Goal: Navigation & Orientation: Find specific page/section

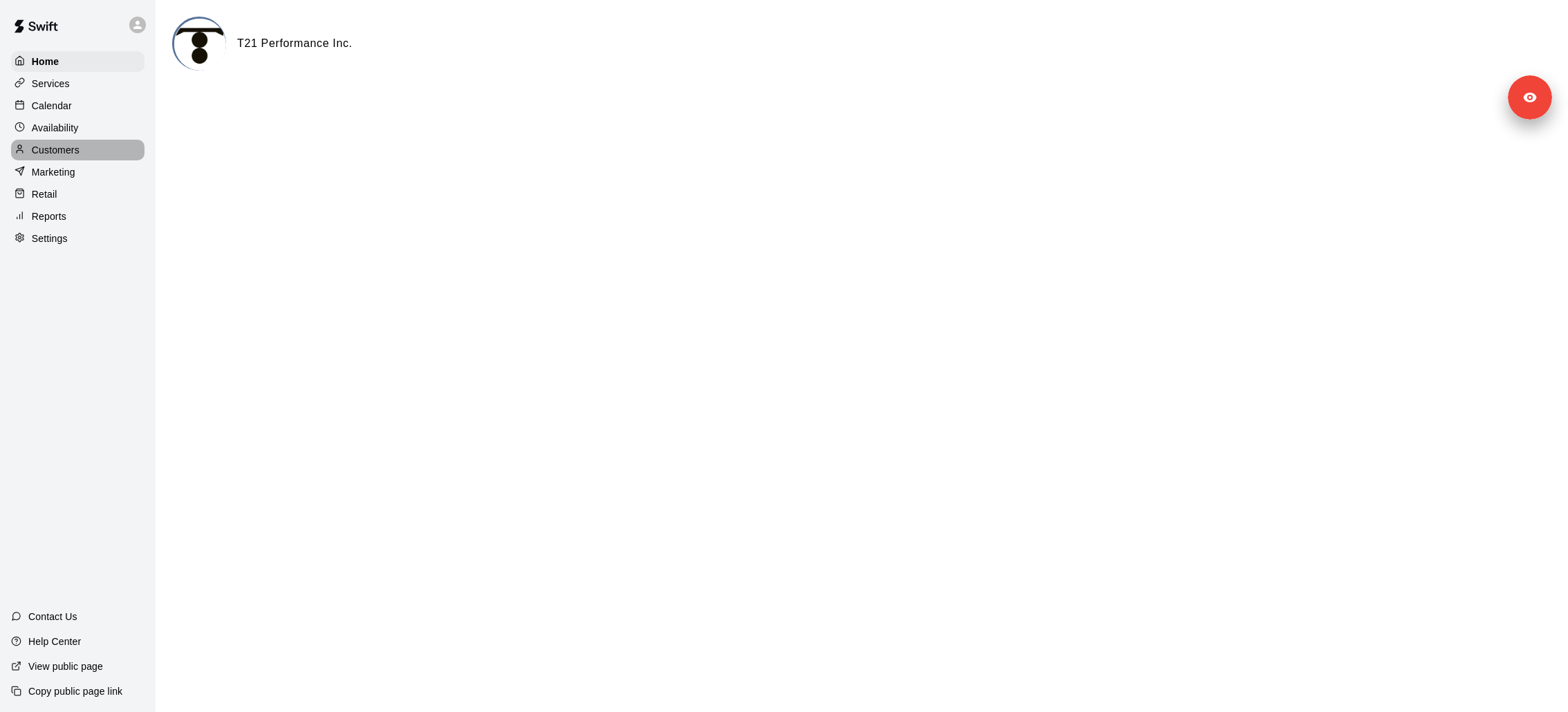
click at [114, 144] on div "Customers" at bounding box center [77, 149] width 133 height 21
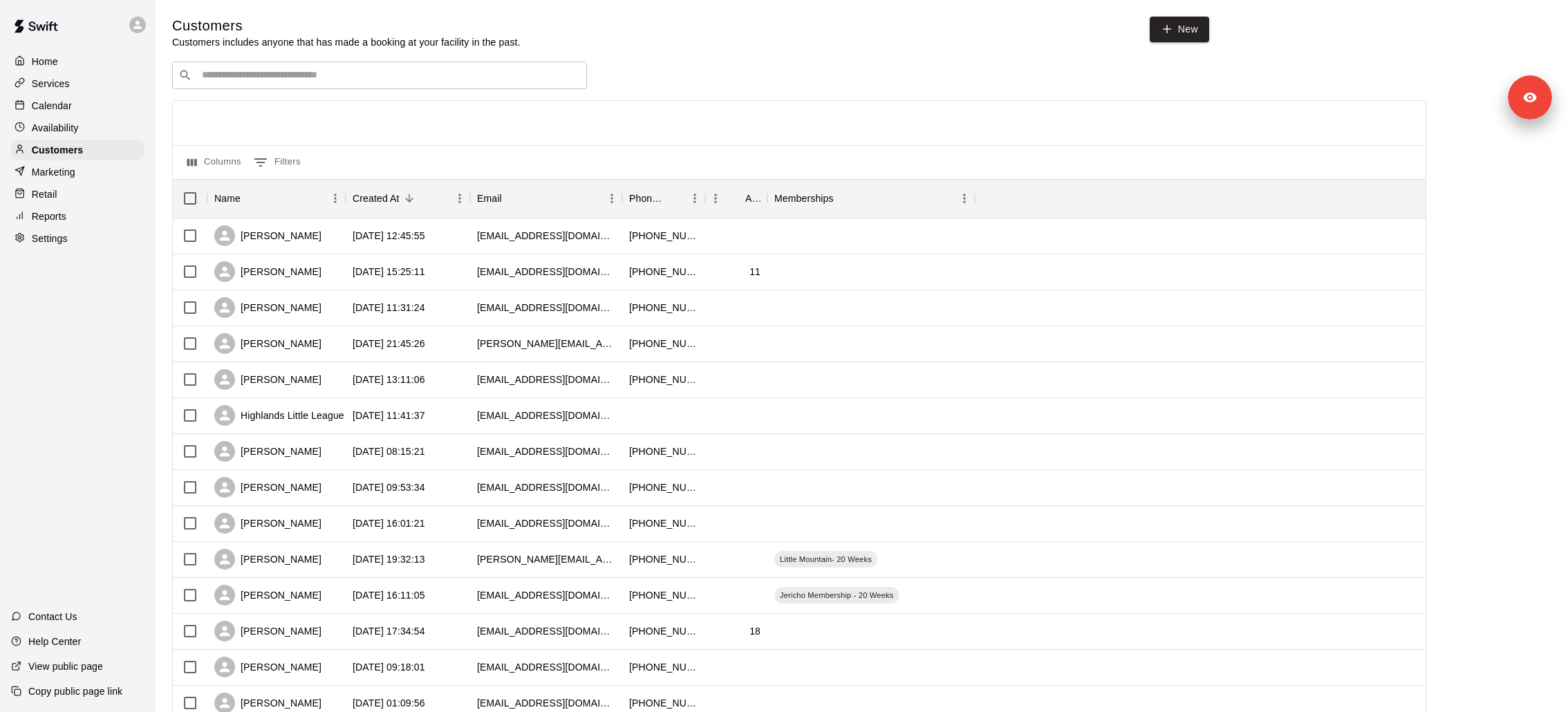
click at [73, 254] on div "Home Services Calendar Availability Customers Marketing Retail Reports Settings…" at bounding box center [77, 356] width 156 height 712
click at [73, 242] on div "Settings" at bounding box center [77, 238] width 133 height 21
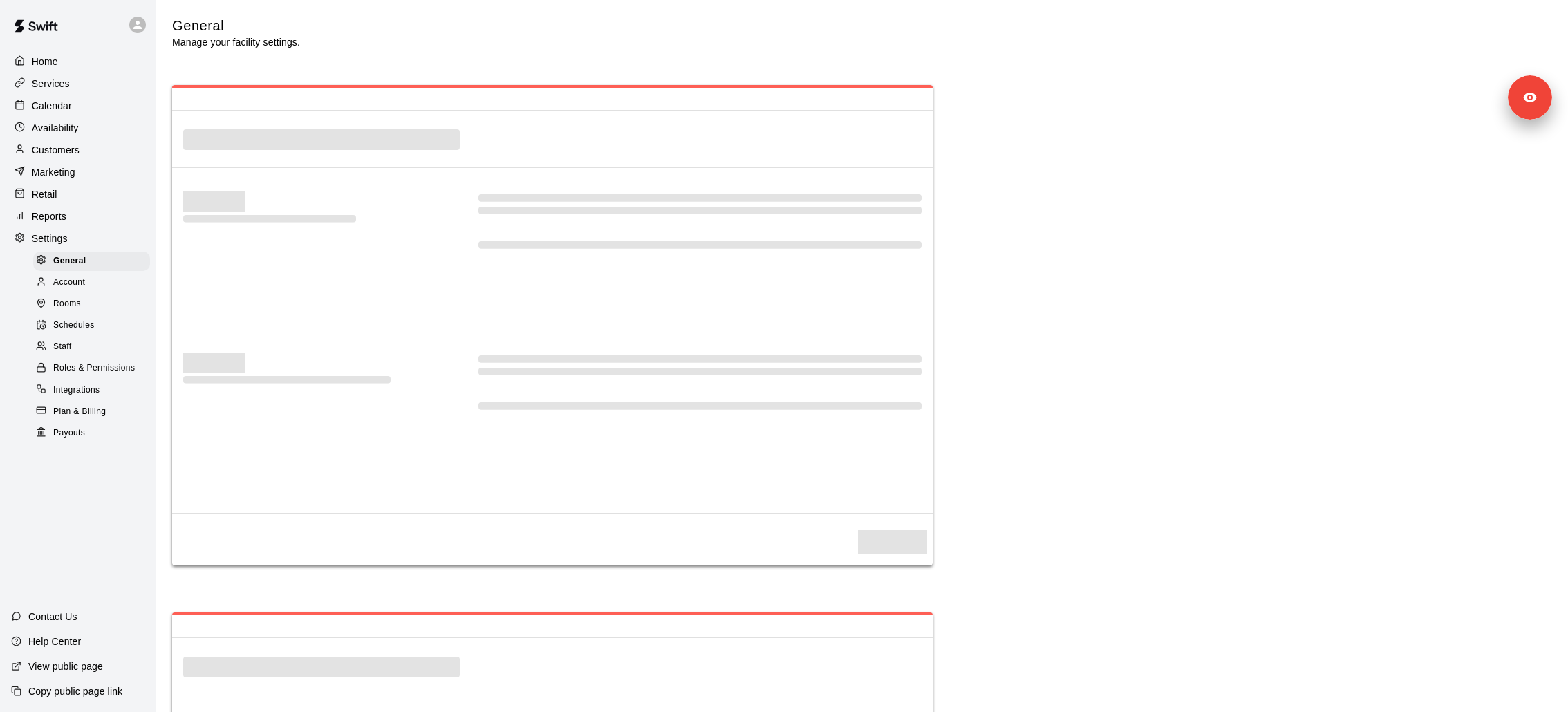
select select "**"
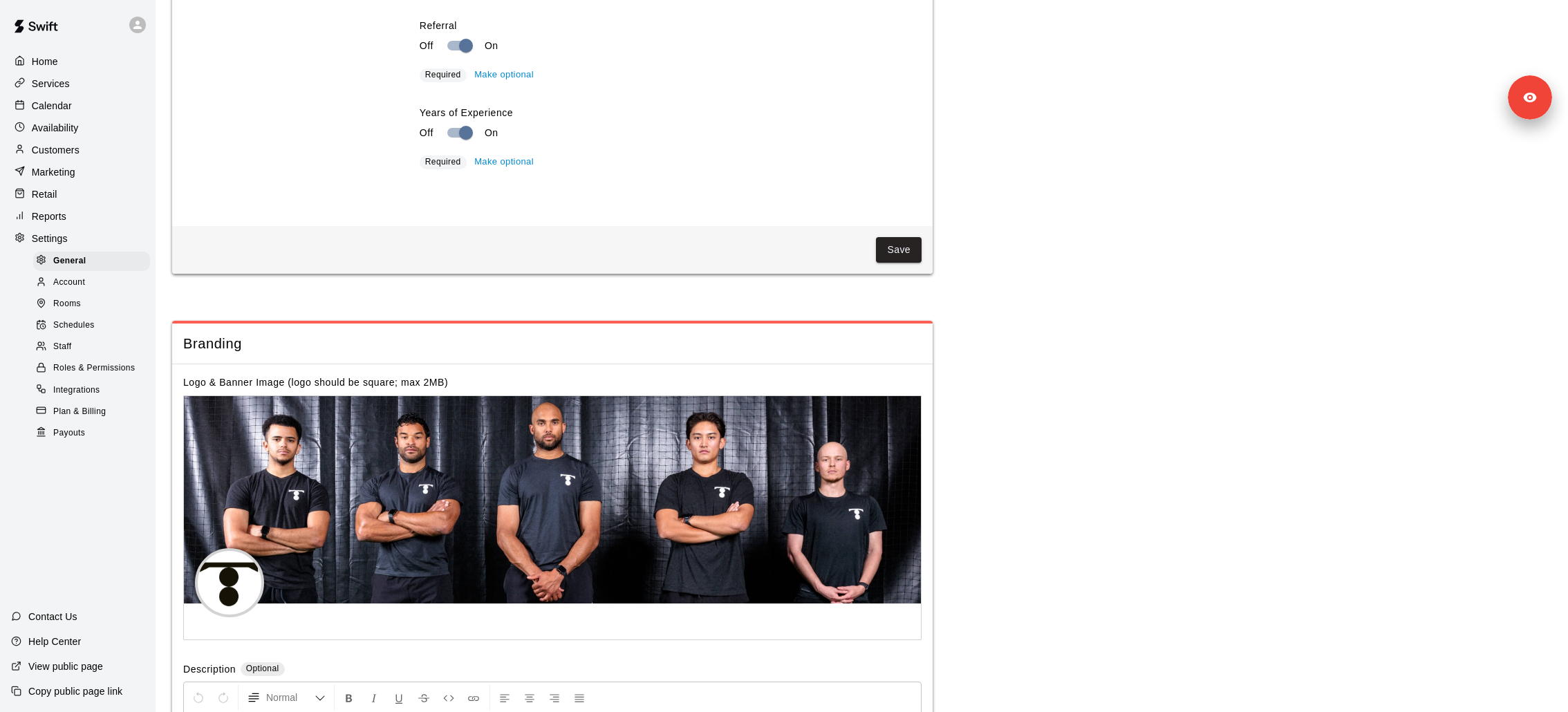
scroll to position [2923, 0]
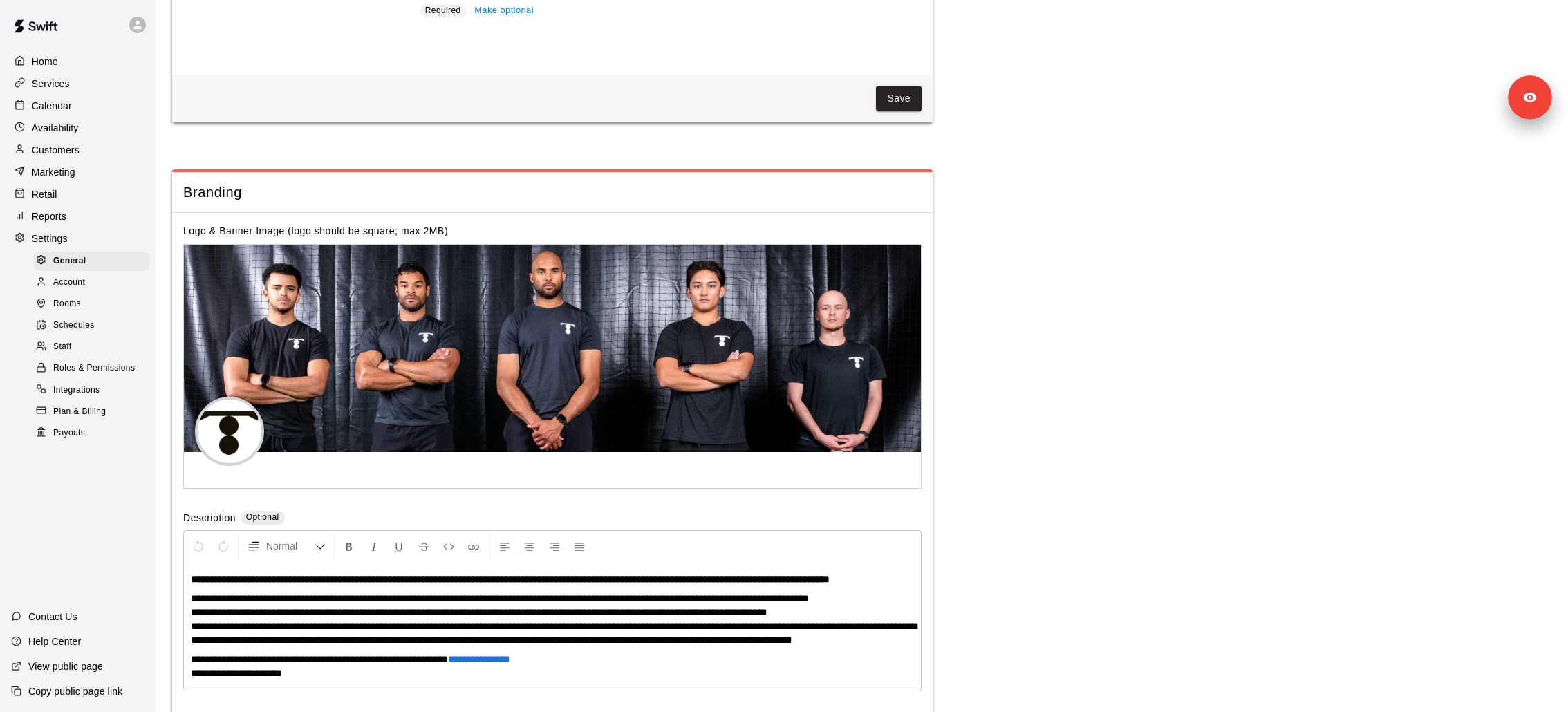
click at [67, 203] on link "Retail" at bounding box center [77, 194] width 133 height 21
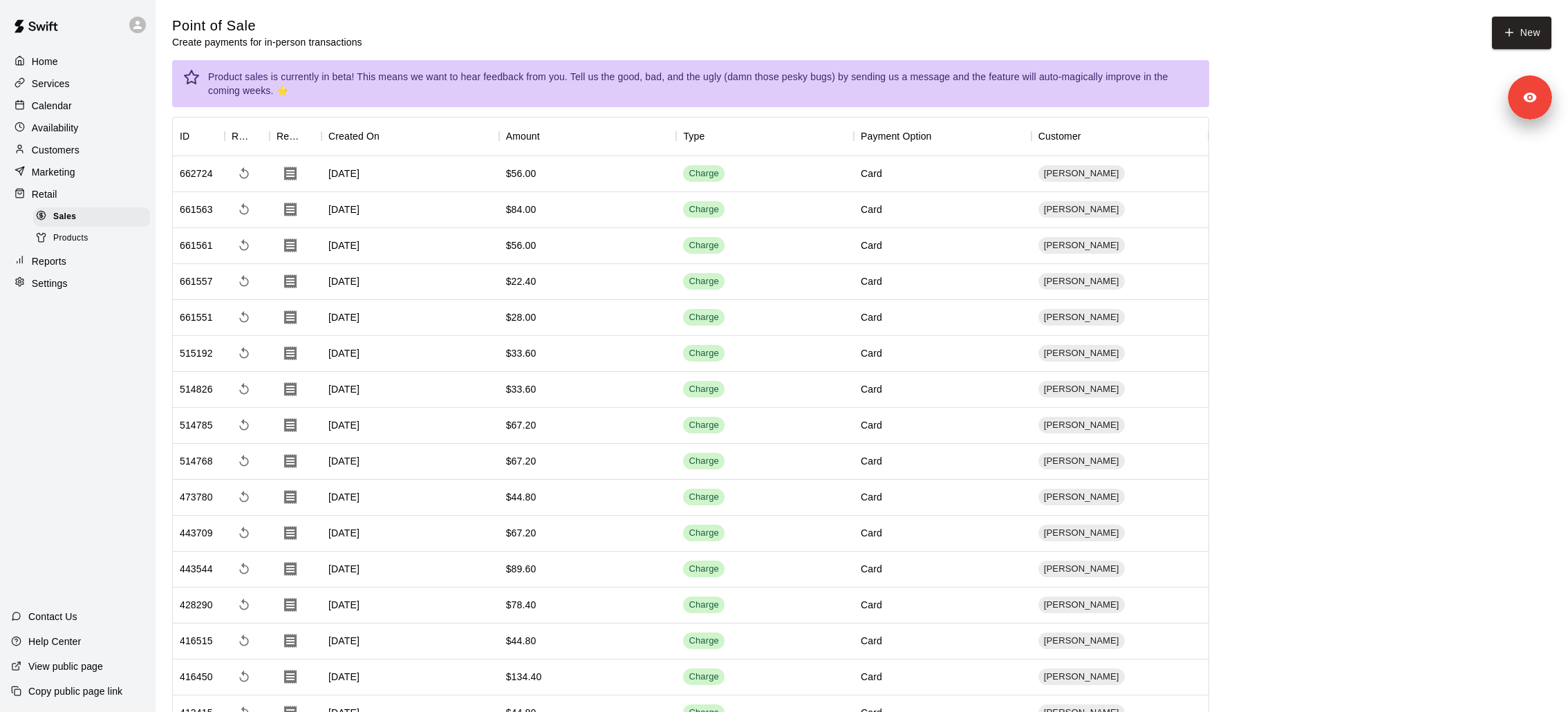
click at [70, 263] on div "Reports" at bounding box center [77, 261] width 133 height 21
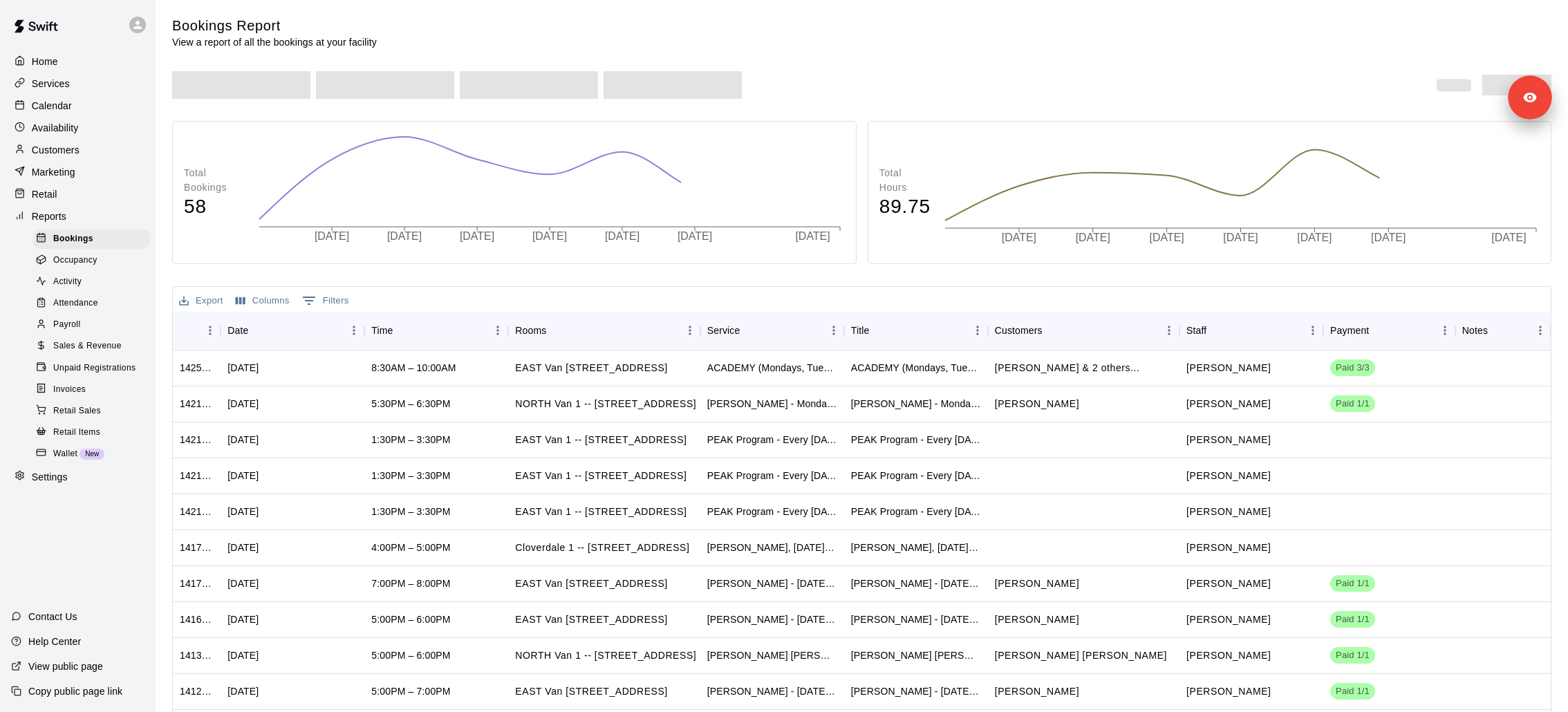
click at [83, 455] on span "New" at bounding box center [92, 454] width 25 height 7
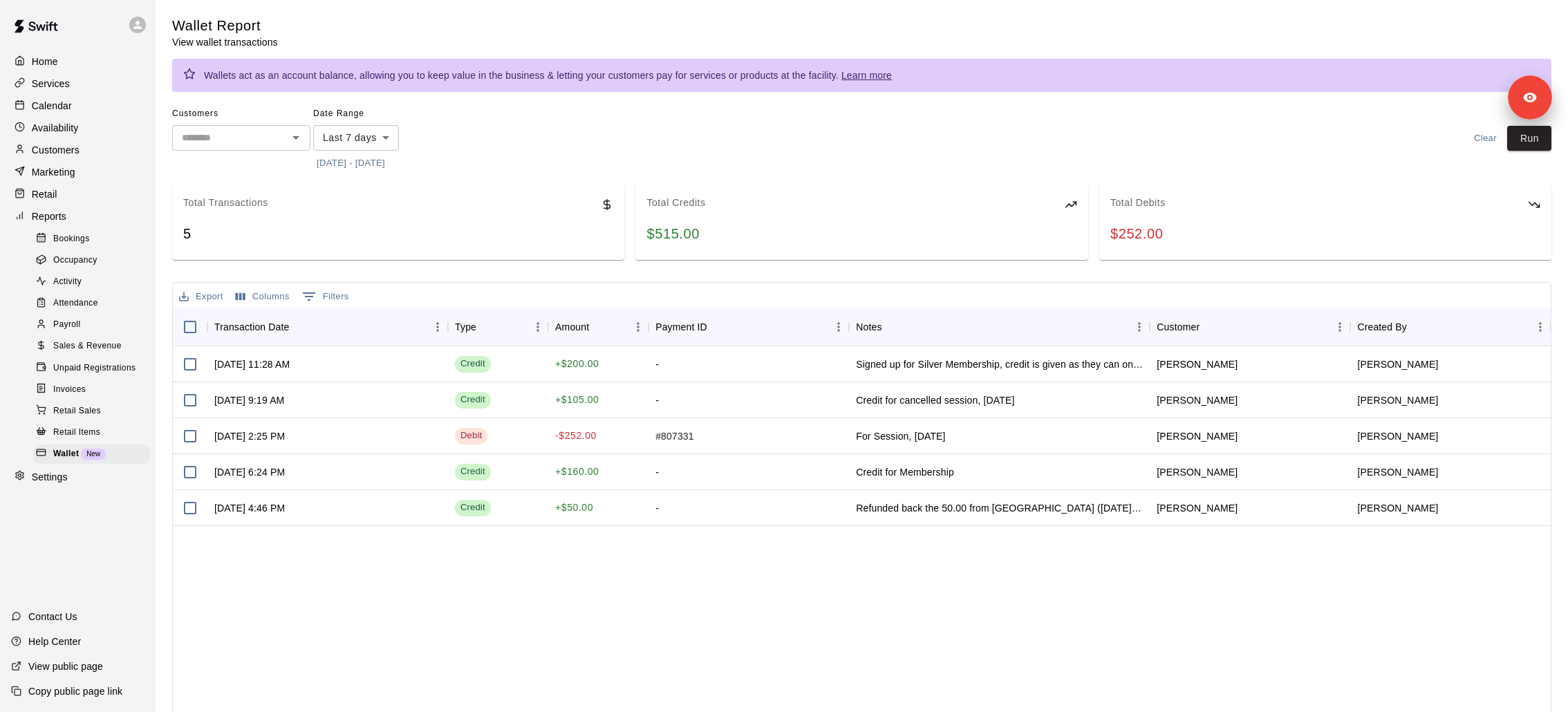
click at [145, 14] on div at bounding box center [141, 24] width 29 height 28
click at [76, 476] on div at bounding box center [784, 356] width 1568 height 712
click at [78, 479] on div "Settings" at bounding box center [77, 476] width 133 height 21
select select "**"
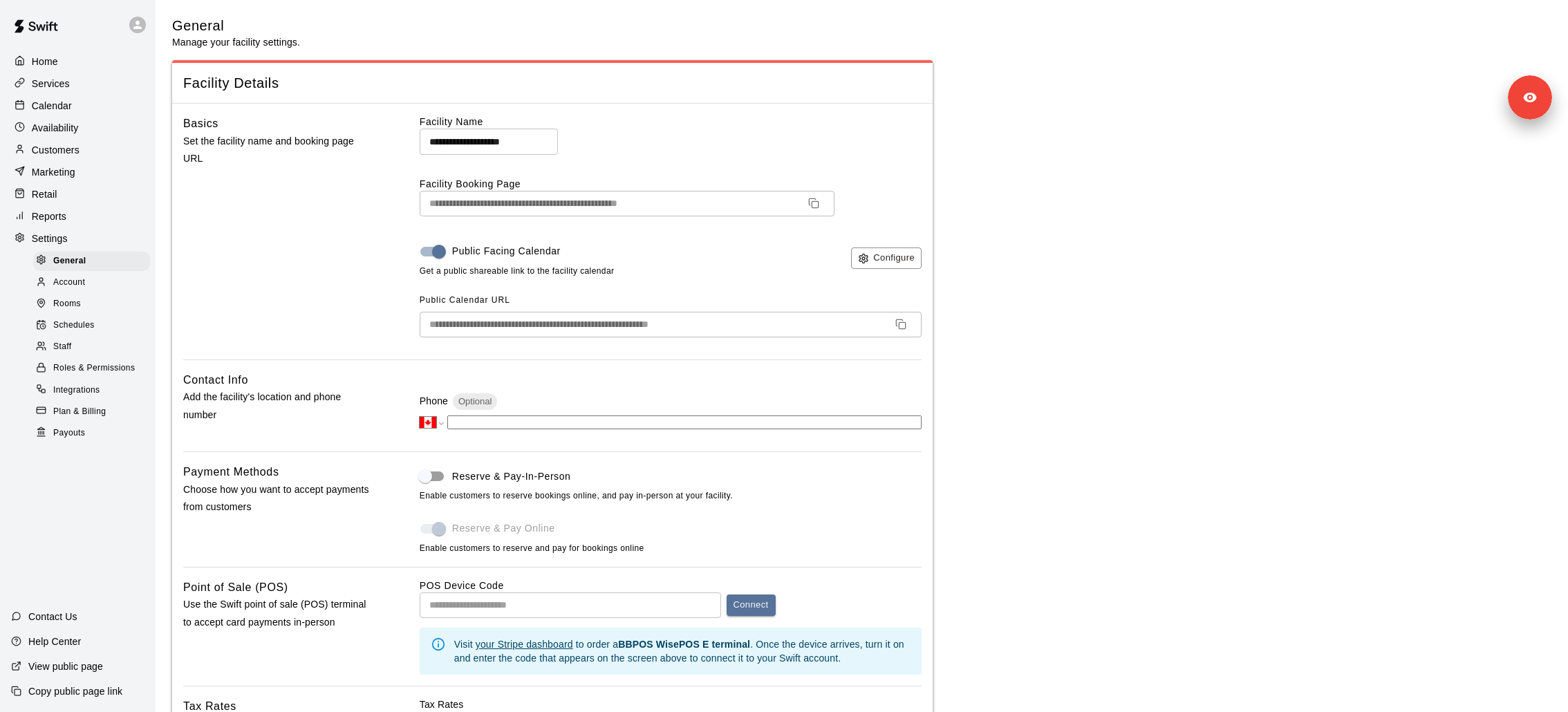
scroll to position [2923, 0]
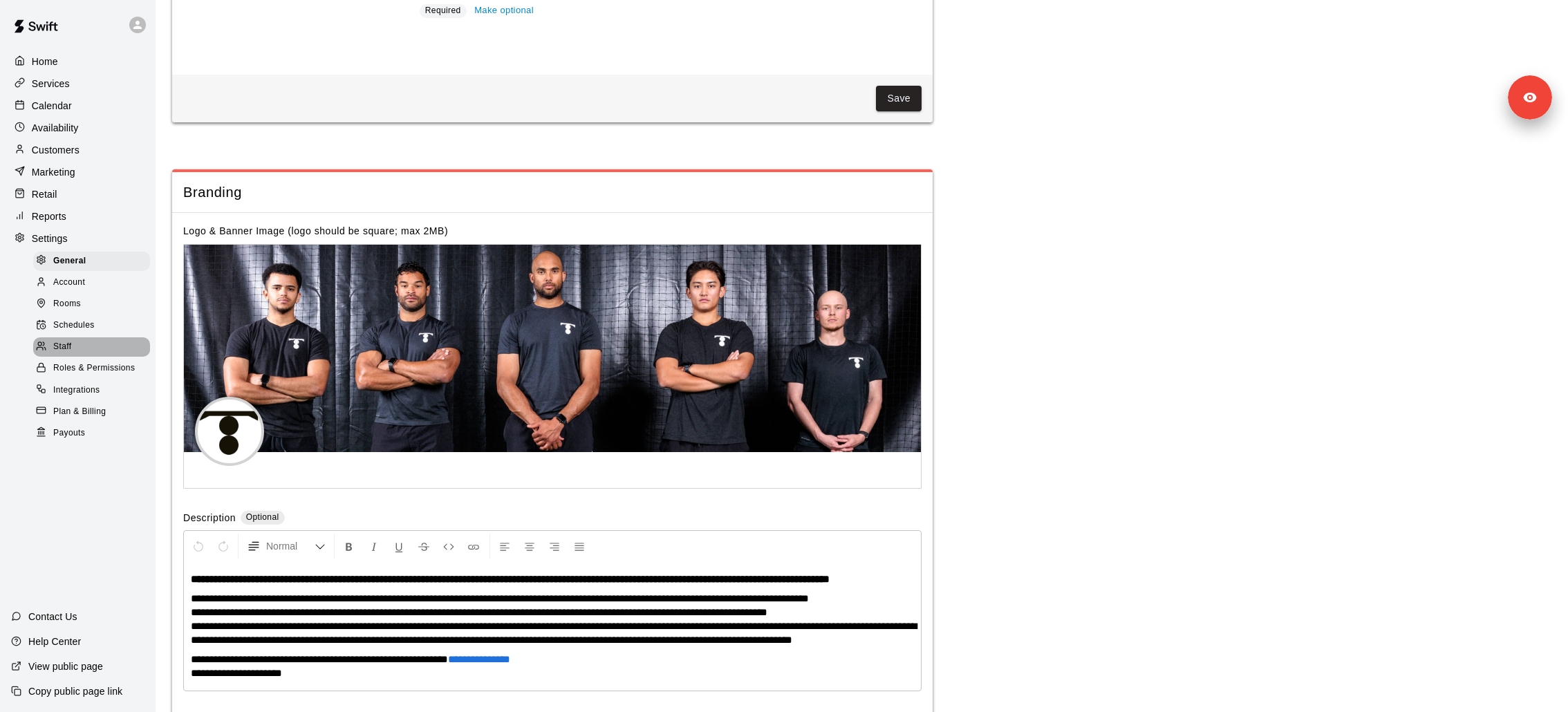
click at [70, 343] on span "Staff" at bounding box center [62, 346] width 18 height 13
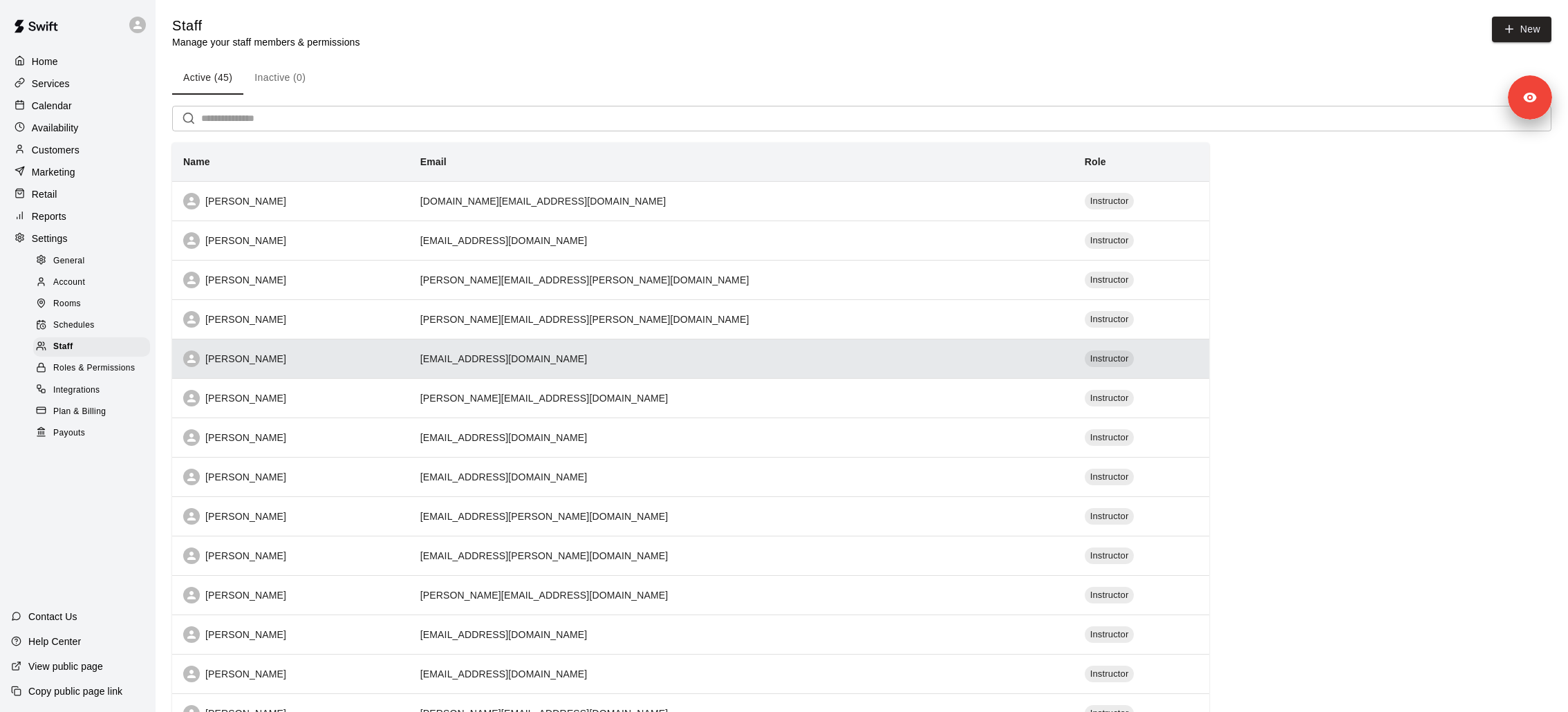
scroll to position [524, 0]
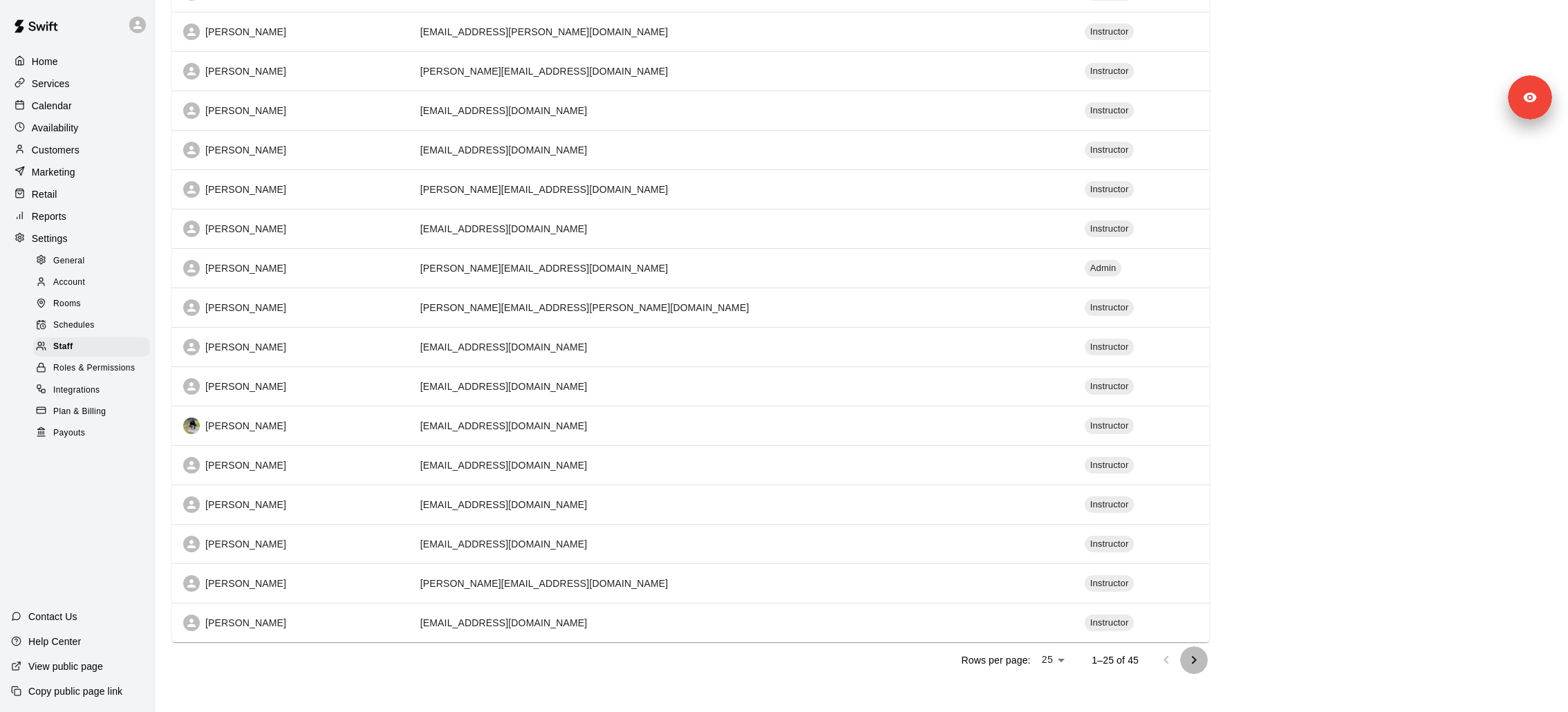
click at [1187, 646] on button "Go to next page" at bounding box center [1194, 660] width 28 height 28
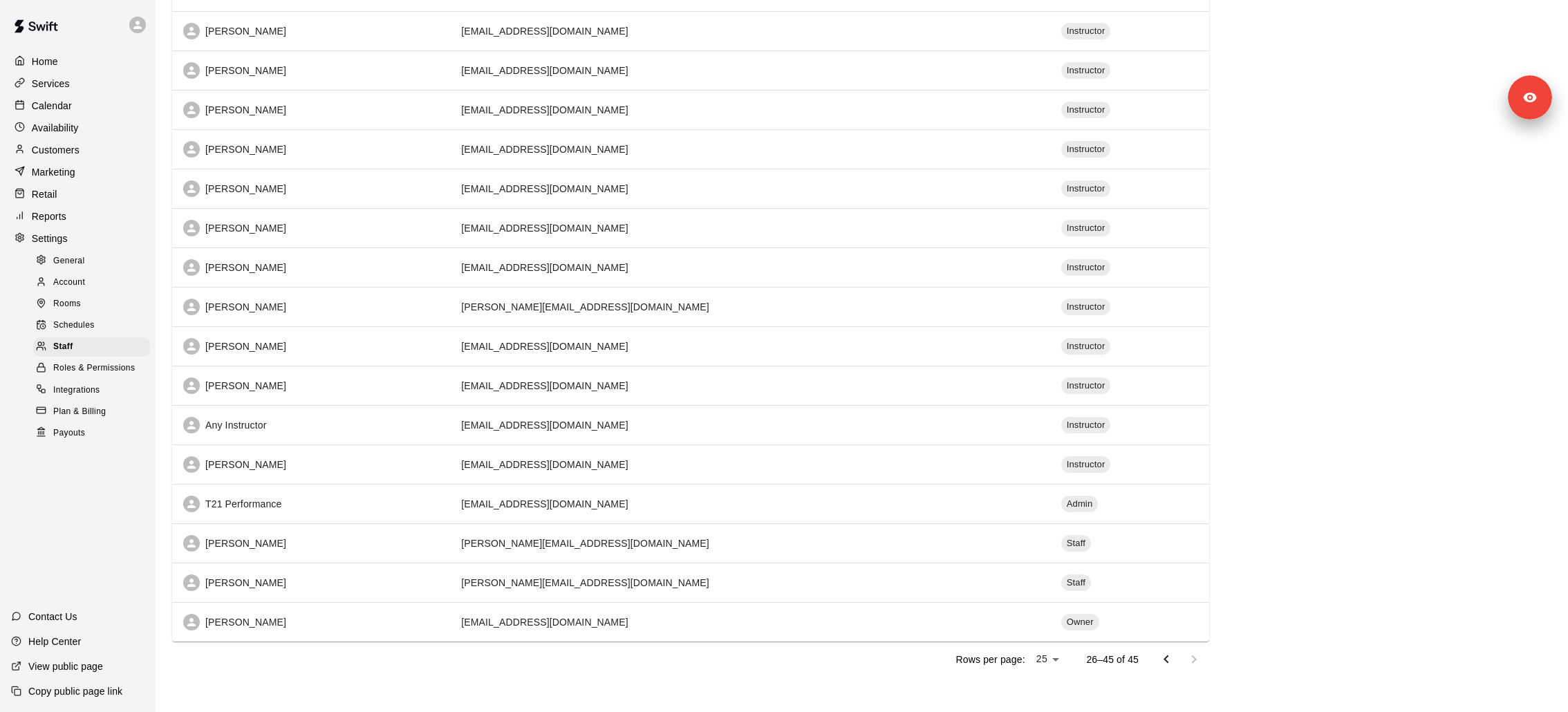
click at [1192, 652] on div at bounding box center [1180, 659] width 56 height 28
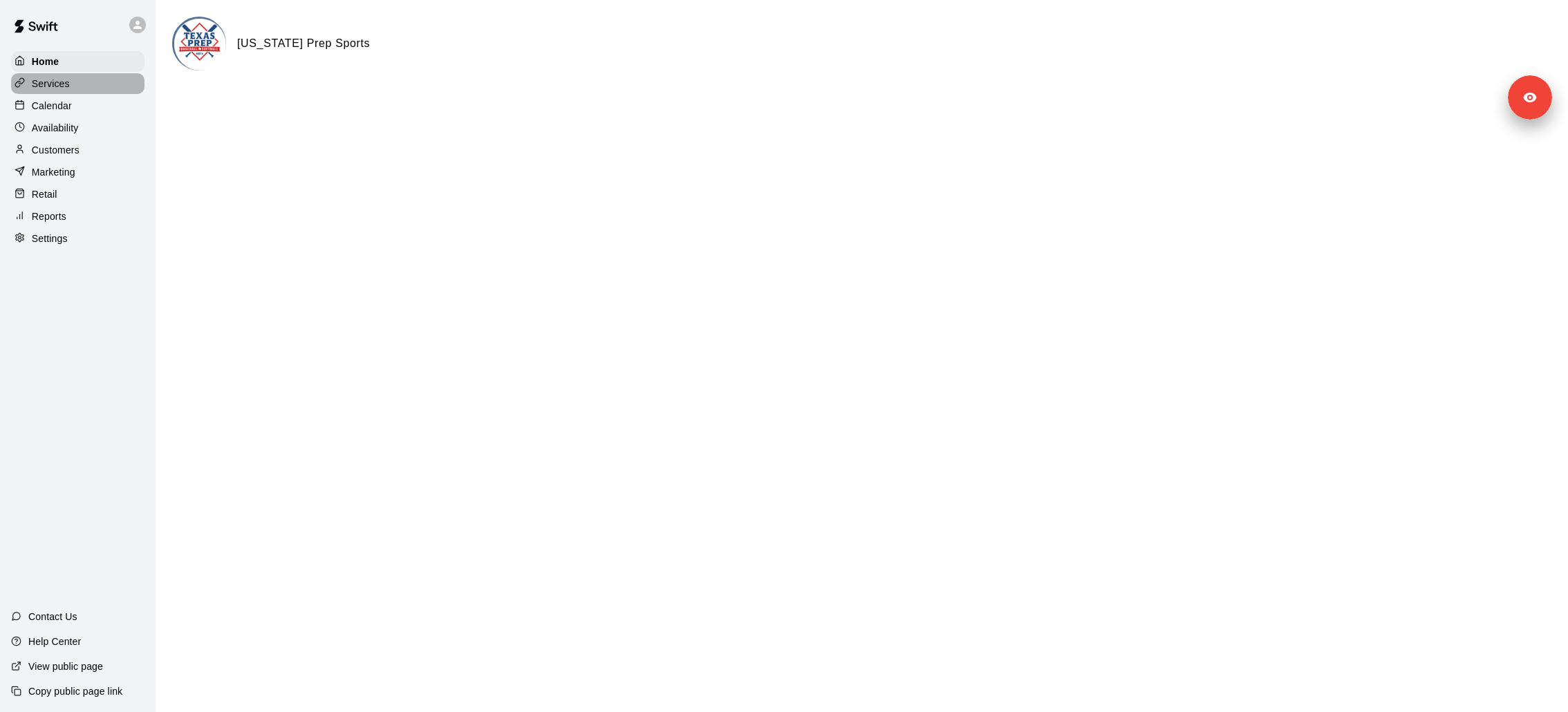
click at [109, 87] on div "Services" at bounding box center [77, 84] width 133 height 21
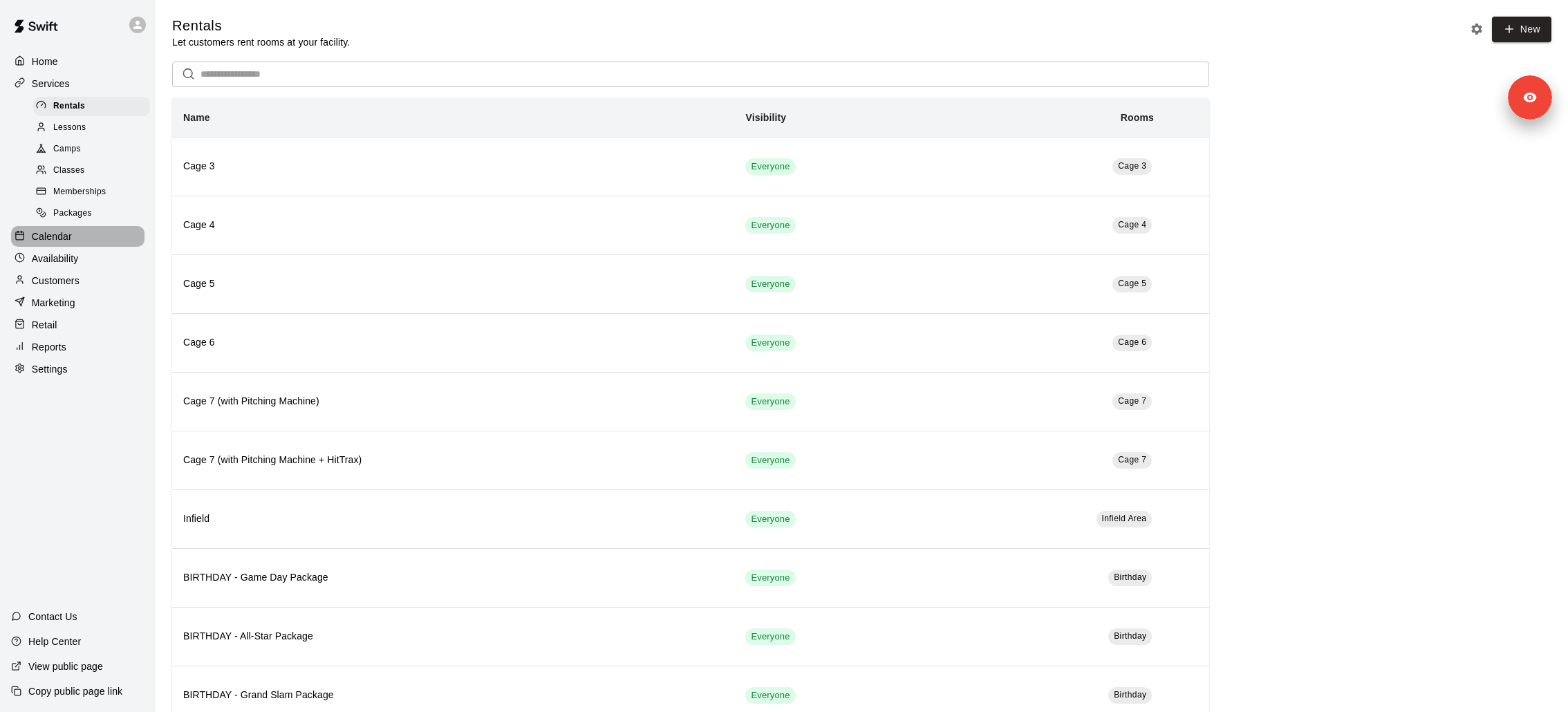
click at [80, 241] on div "Calendar" at bounding box center [77, 236] width 133 height 21
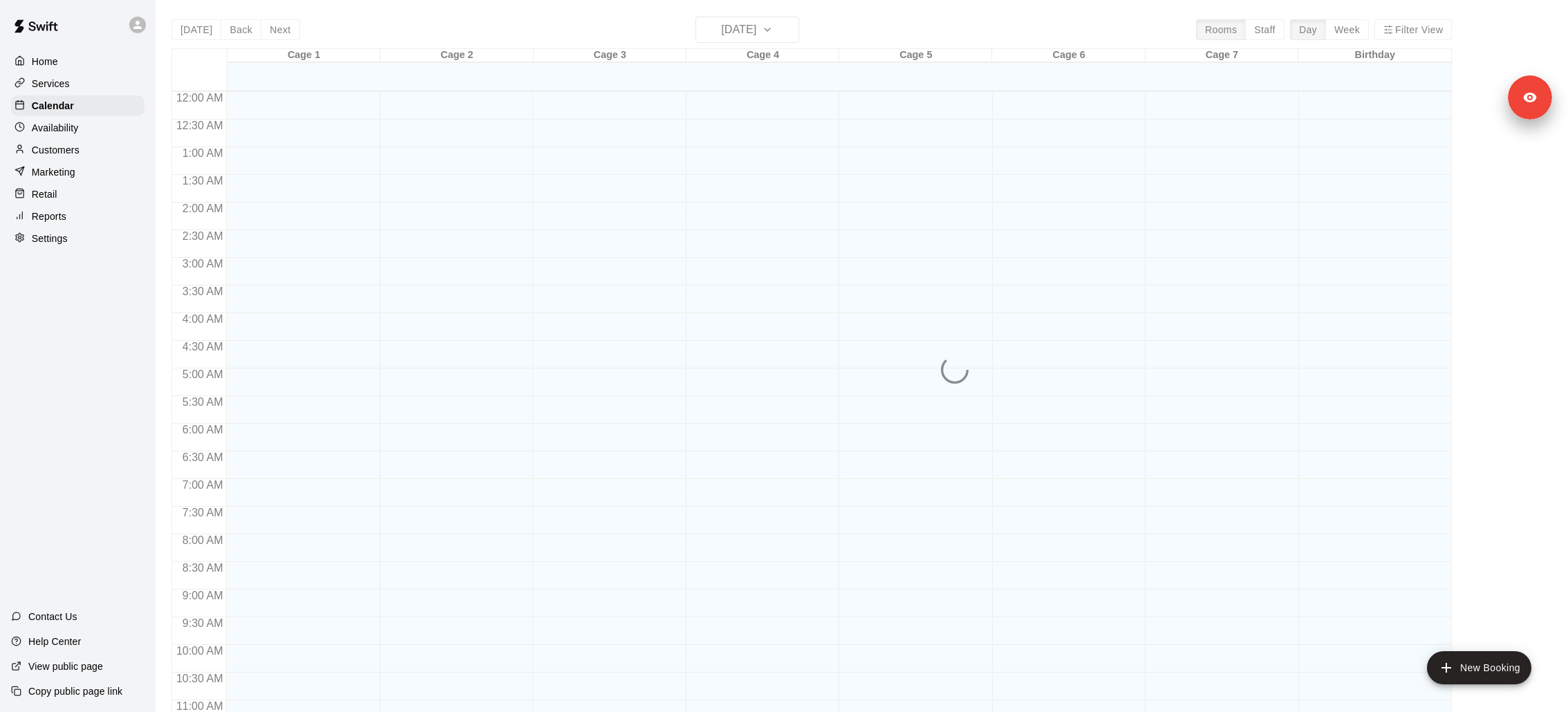
scroll to position [649, 0]
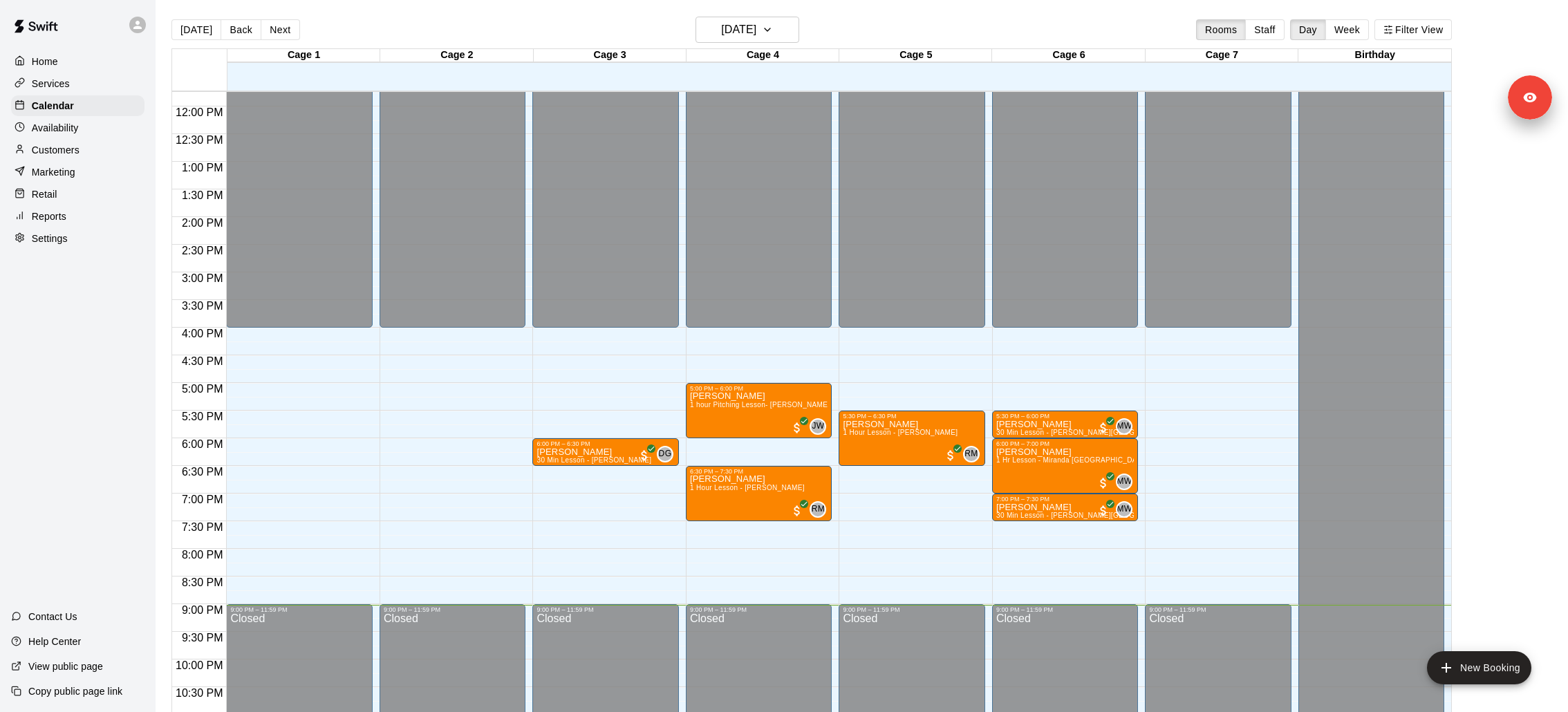
click at [1334, 17] on div "Today Back Next Monday Sep 15 Rooms Staff Day Week Filter View" at bounding box center [812, 31] width 1281 height 31
click at [1336, 27] on button "Week" at bounding box center [1348, 30] width 43 height 21
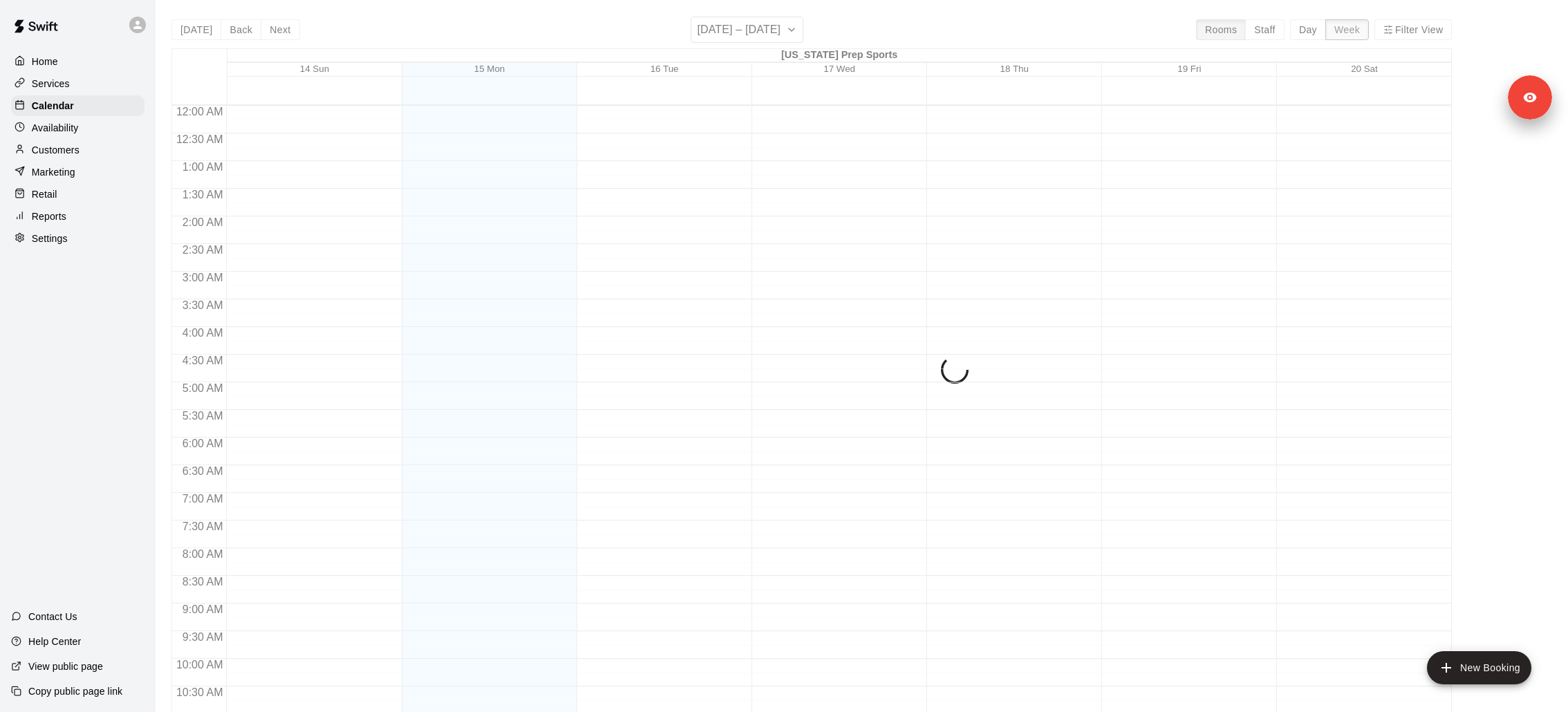
scroll to position [705, 0]
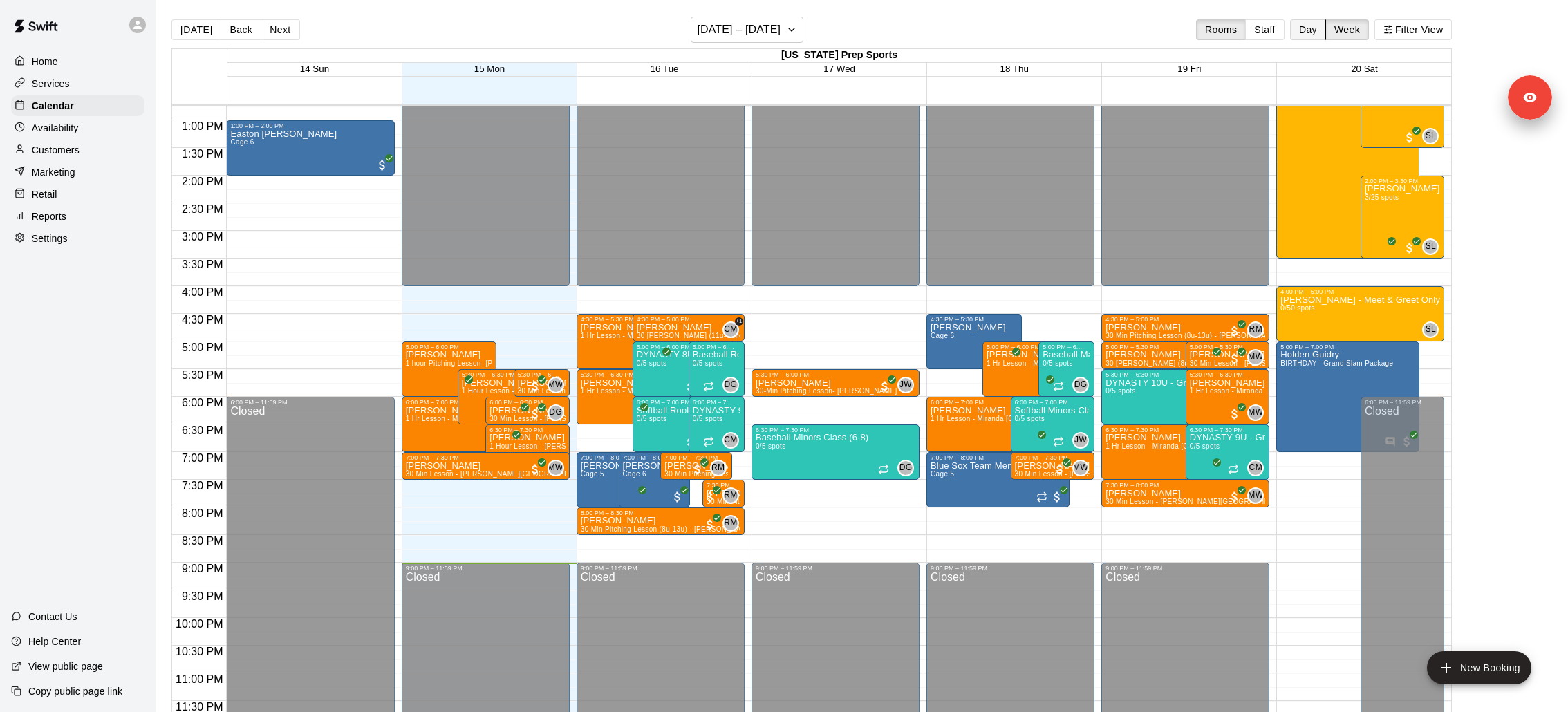
click at [1310, 34] on button "Day" at bounding box center [1308, 30] width 36 height 21
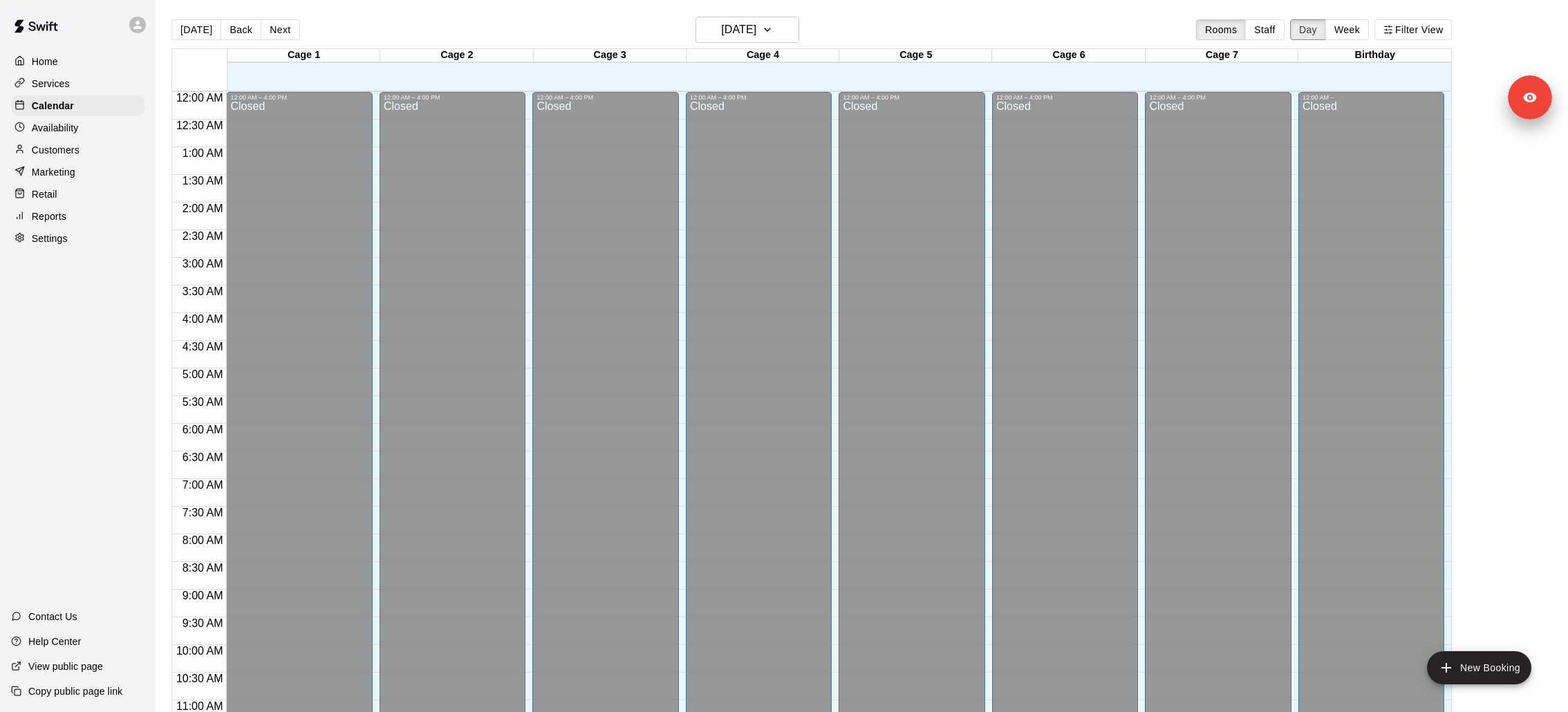
scroll to position [690, 0]
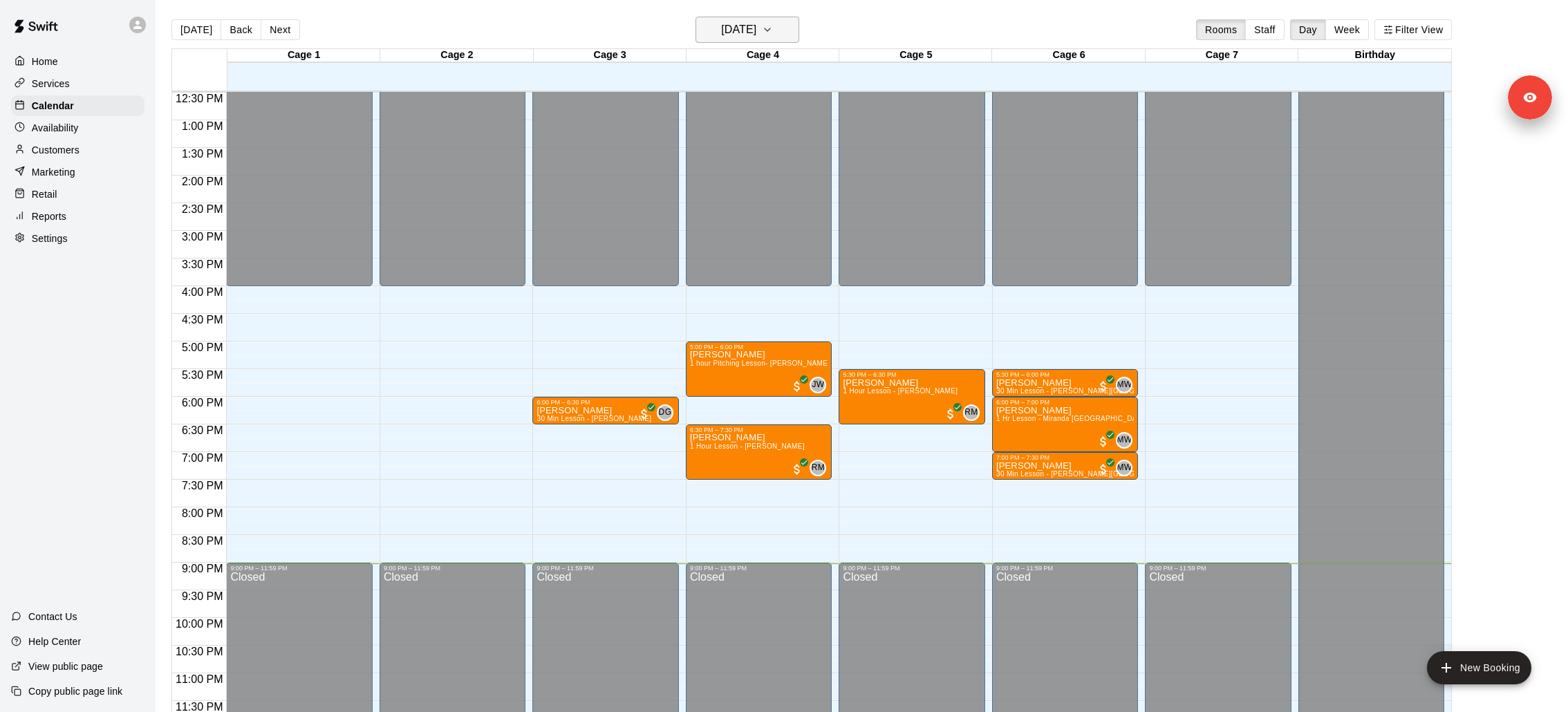
click at [753, 31] on h6 "Monday Sep 15" at bounding box center [738, 30] width 35 height 20
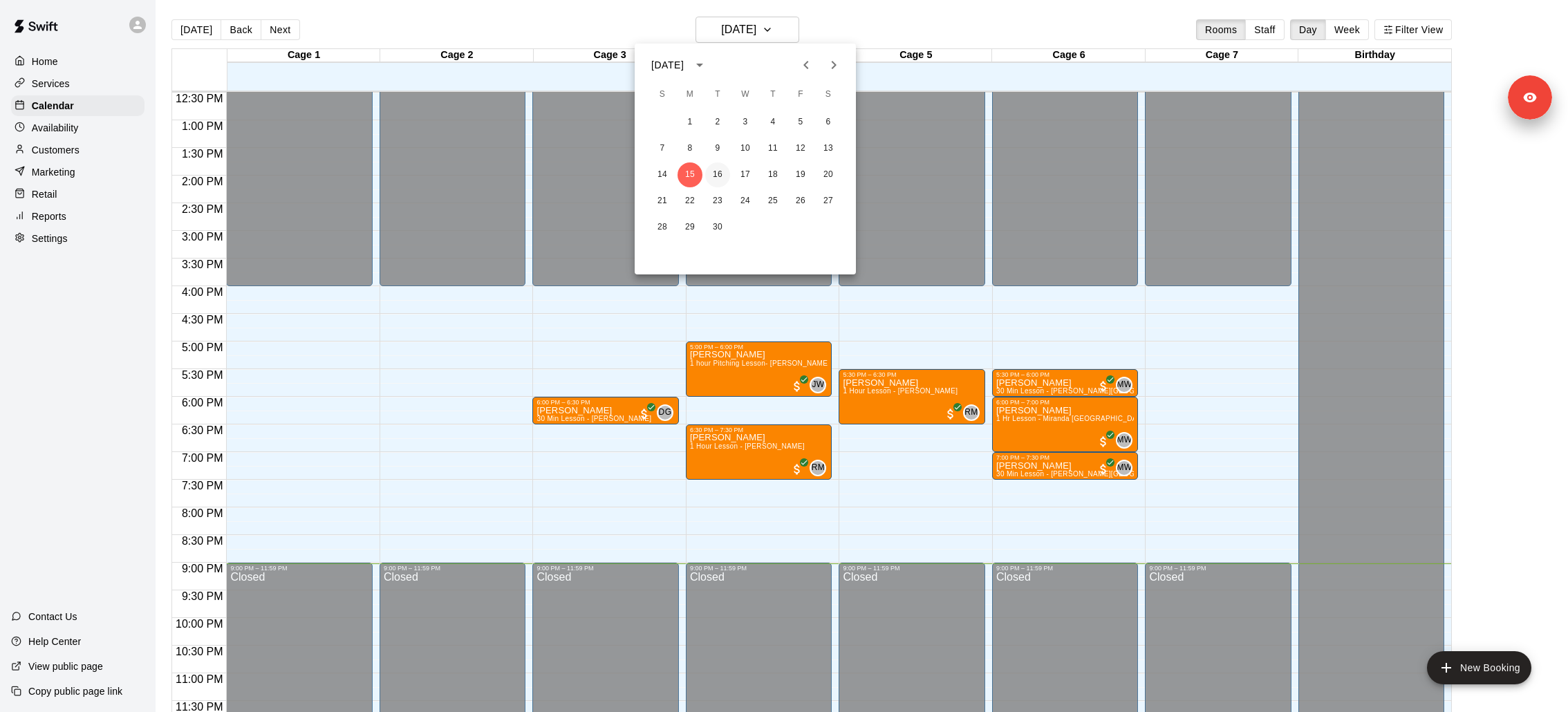
click at [716, 166] on button "16" at bounding box center [718, 175] width 25 height 25
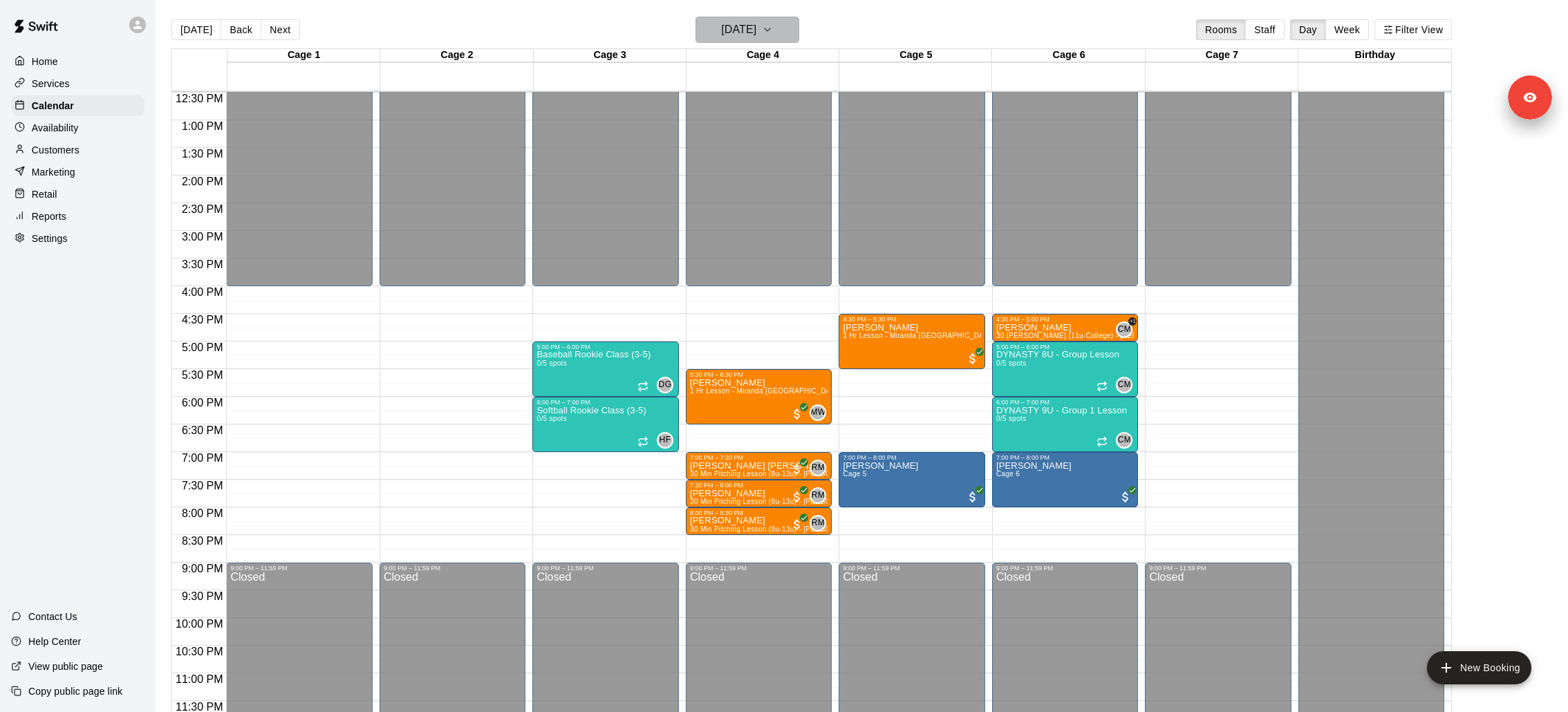
click at [736, 25] on h6 "Tuesday Sep 16" at bounding box center [738, 30] width 35 height 20
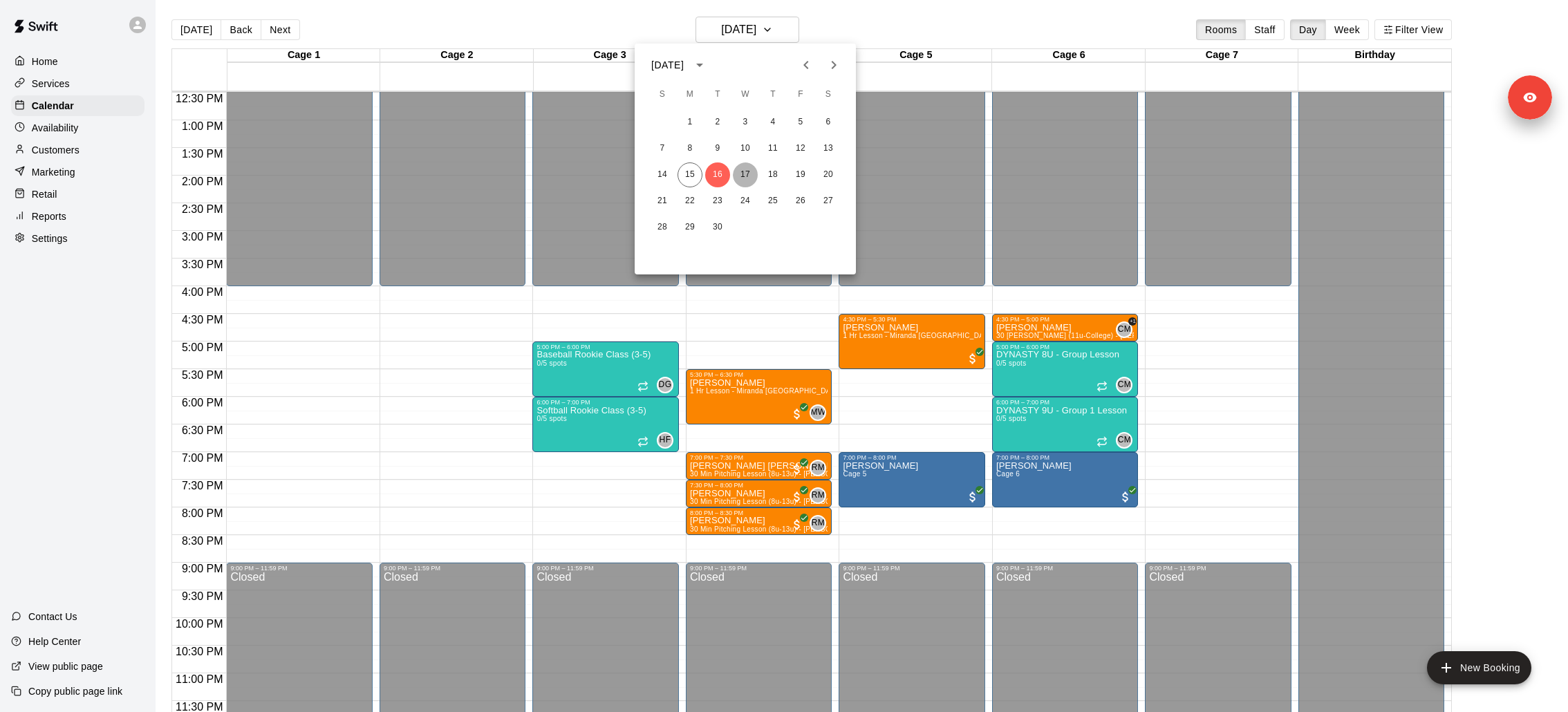
click at [749, 171] on button "17" at bounding box center [745, 175] width 25 height 25
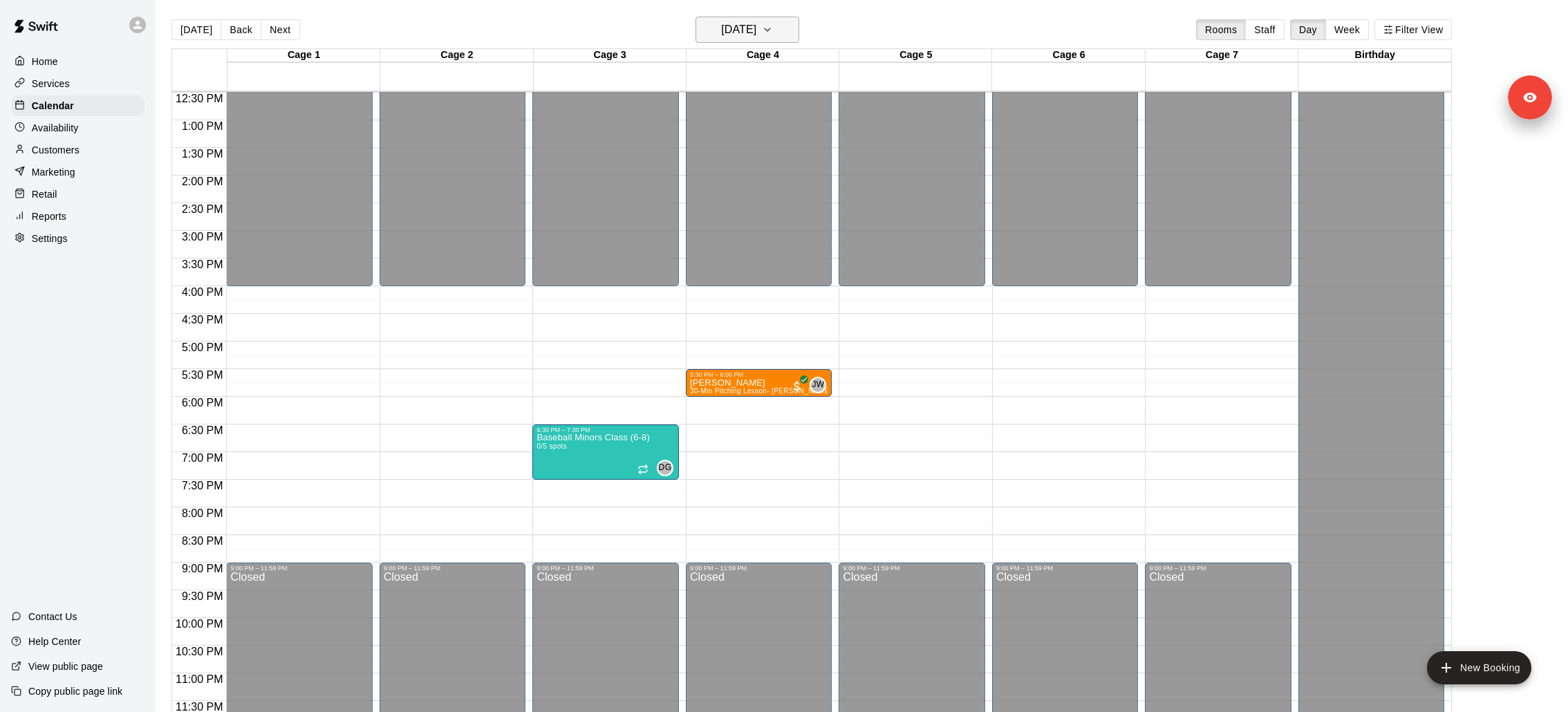
click at [752, 21] on h6 "Wednesday Sep 17" at bounding box center [738, 30] width 35 height 20
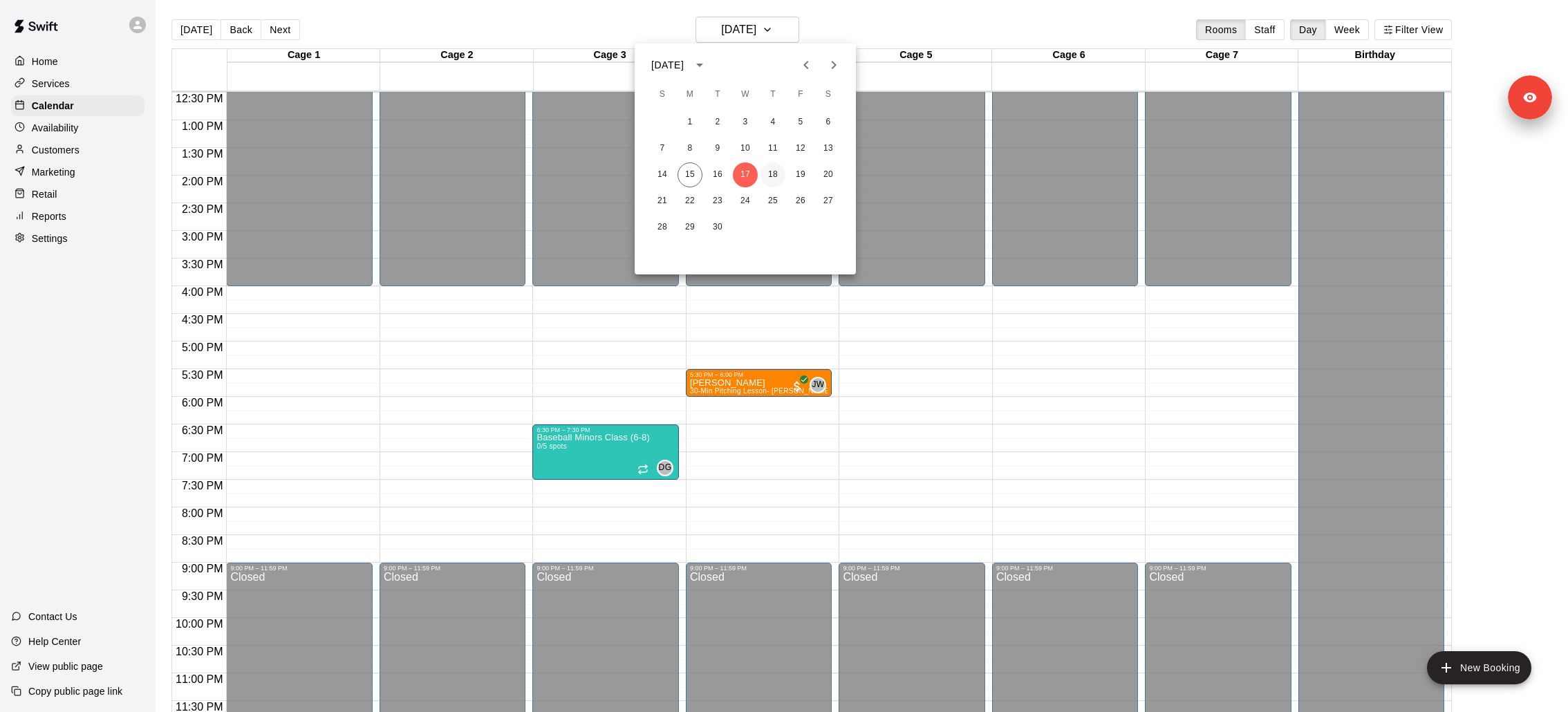
click at [772, 171] on button "18" at bounding box center [773, 175] width 25 height 25
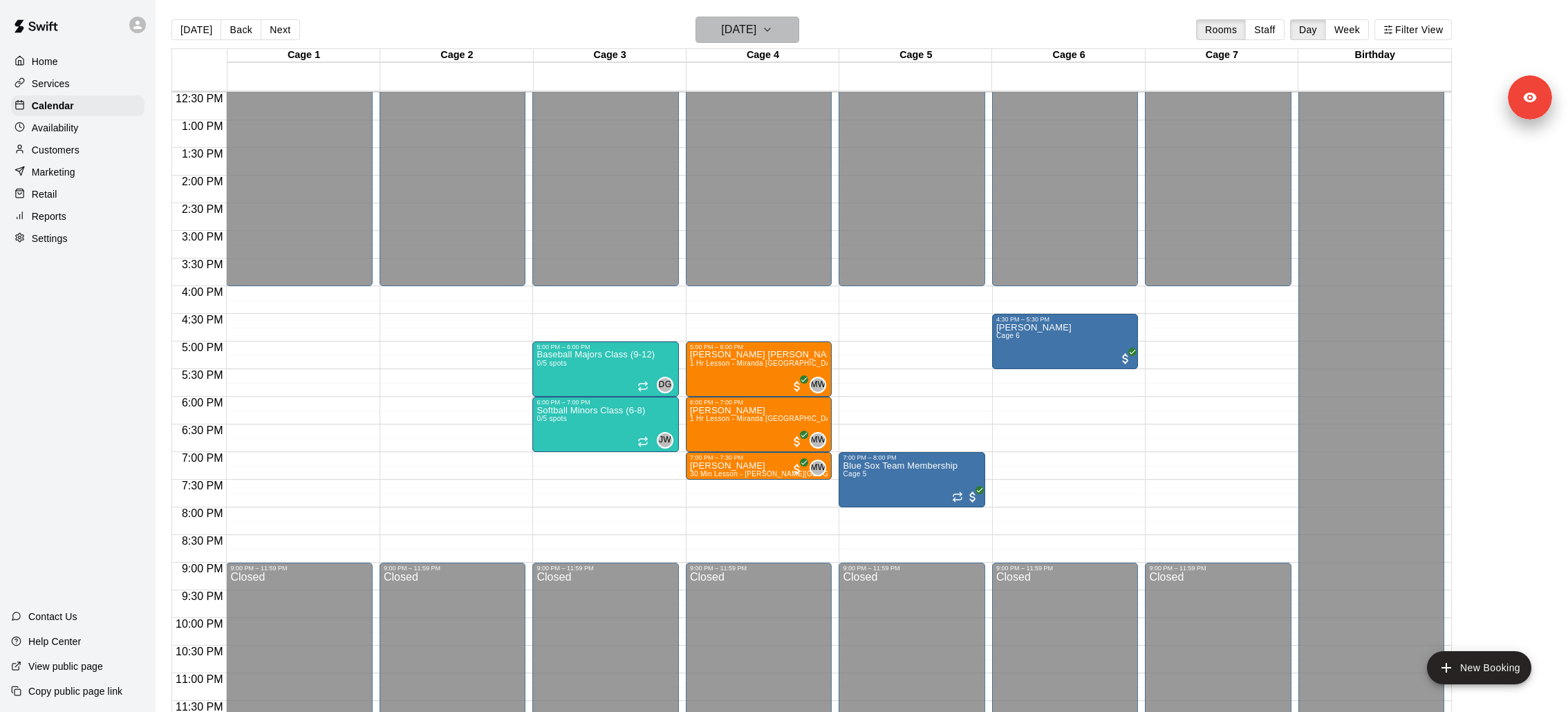
click at [756, 39] on h6 "Thursday Sep 18" at bounding box center [738, 30] width 35 height 20
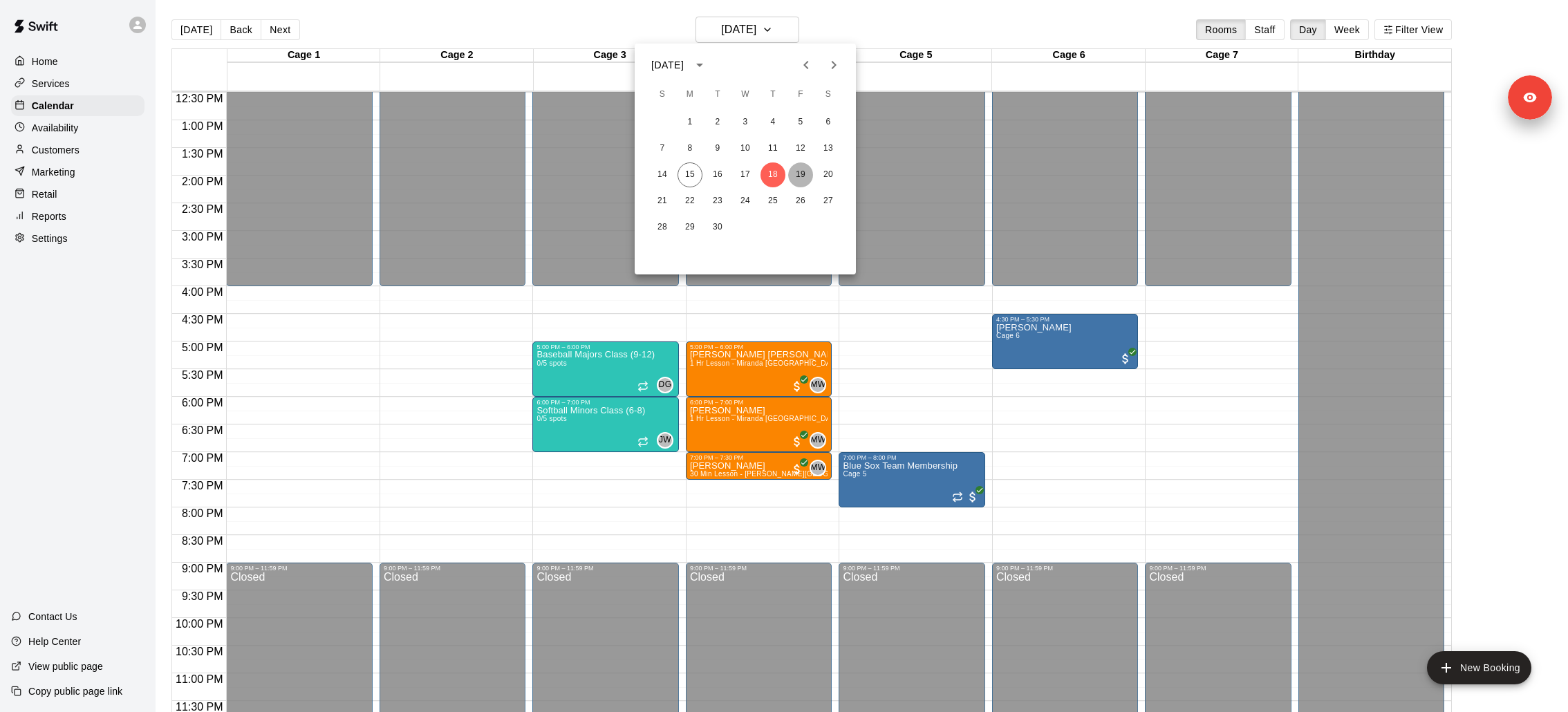
click at [798, 174] on button "19" at bounding box center [801, 175] width 25 height 25
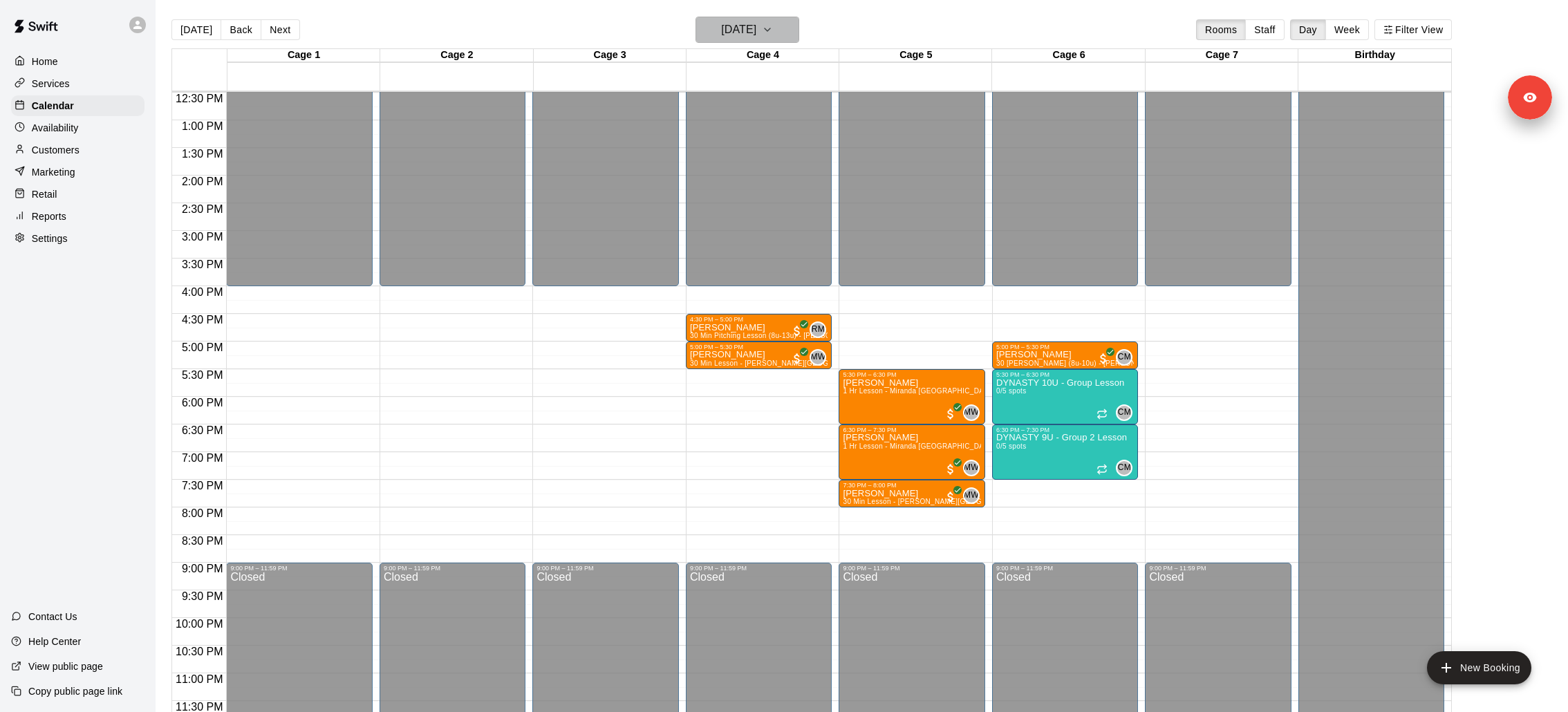
click at [735, 29] on h6 "Friday Sep 19" at bounding box center [738, 30] width 35 height 20
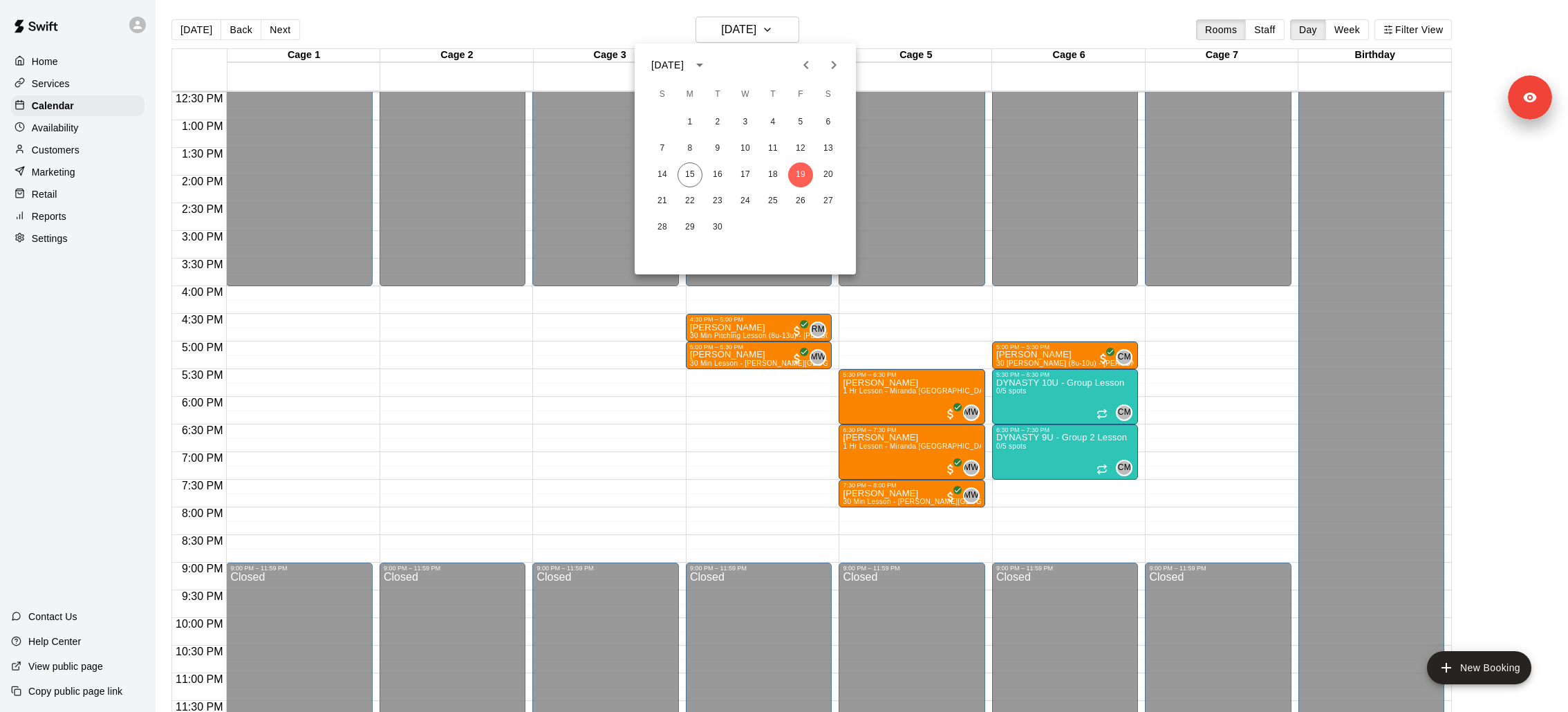
click at [97, 81] on div at bounding box center [784, 356] width 1568 height 712
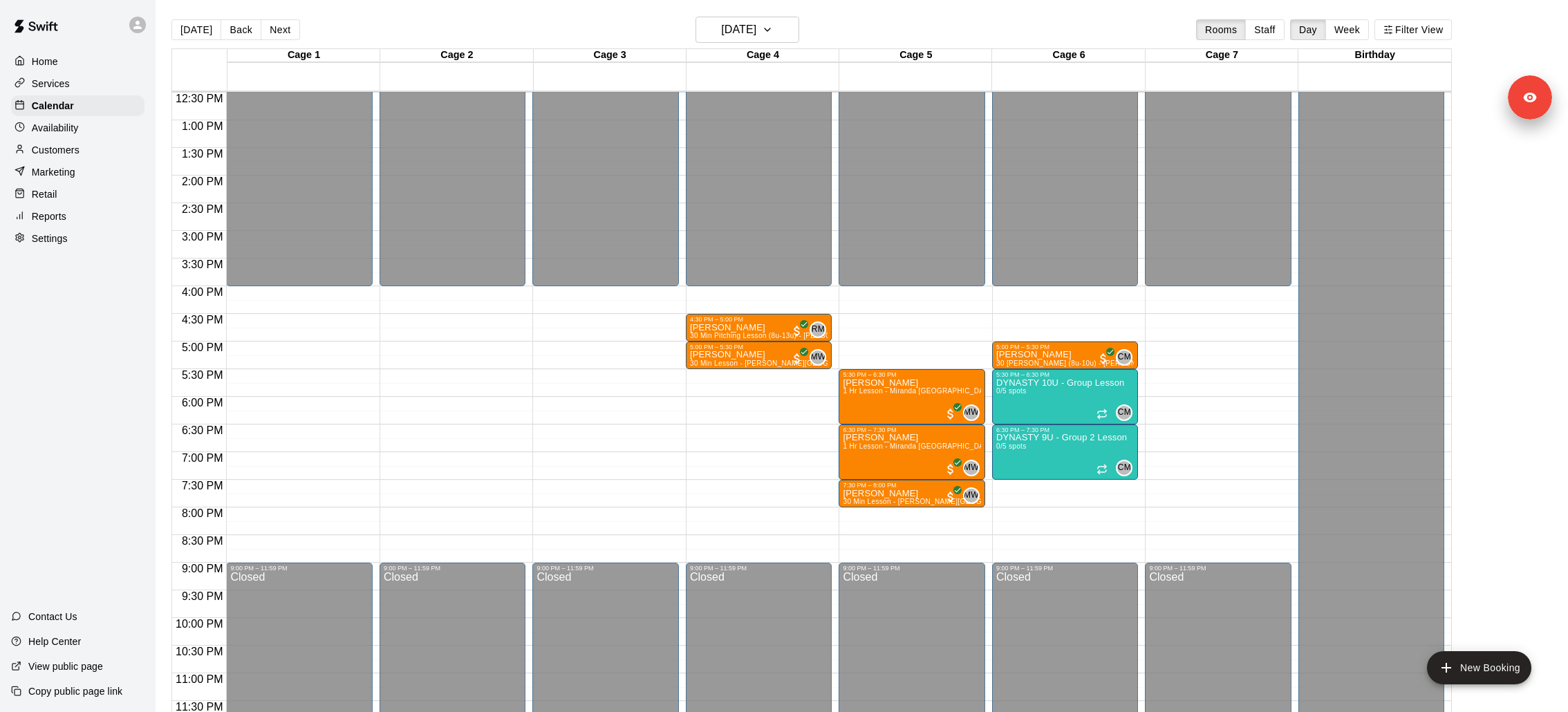
click at [97, 81] on div "September 2025 S M T W T F S 1 2 3 4 5 6 7 8 9 10 11 12 13 14 15 16 17 18 19 20…" at bounding box center [784, 356] width 1568 height 712
click at [97, 81] on div "Services" at bounding box center [77, 84] width 133 height 21
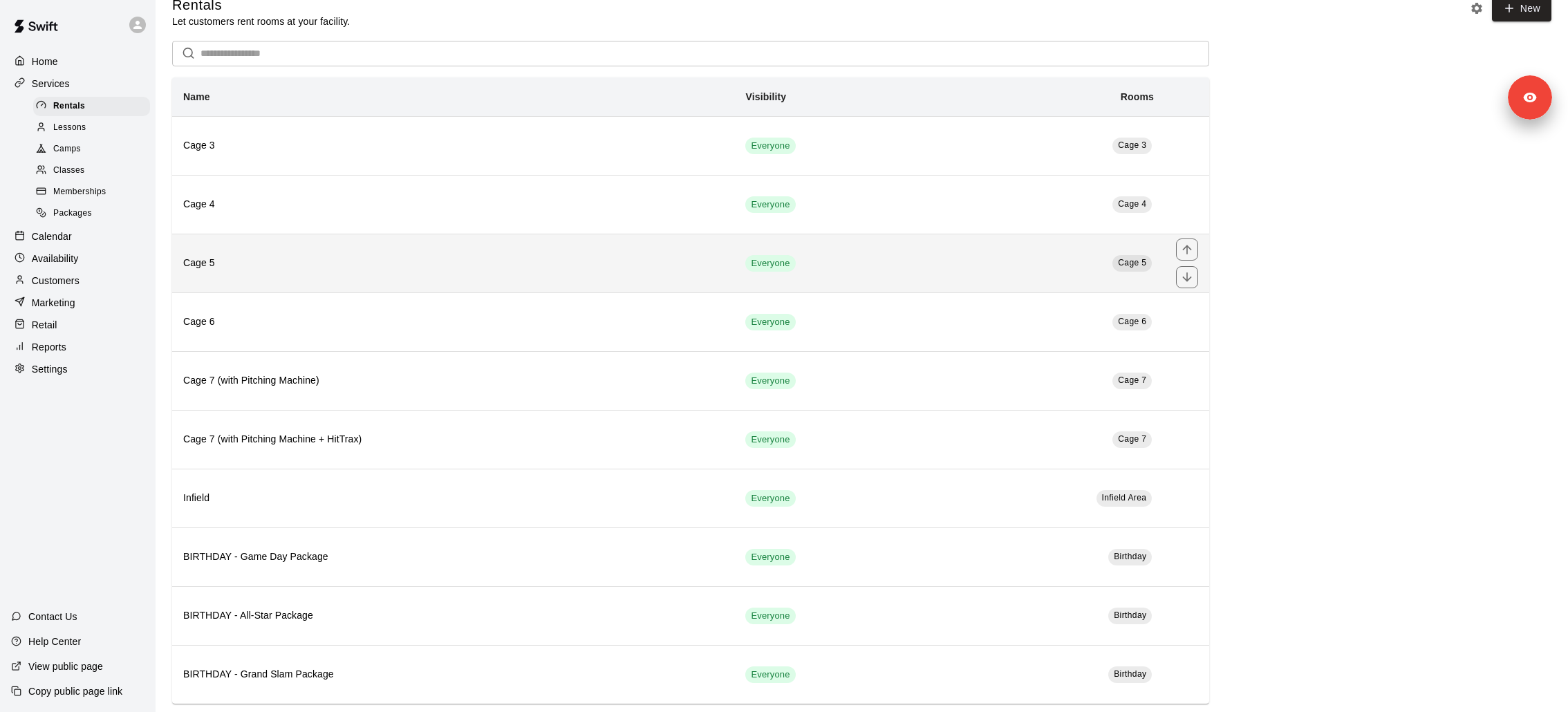
scroll to position [31, 0]
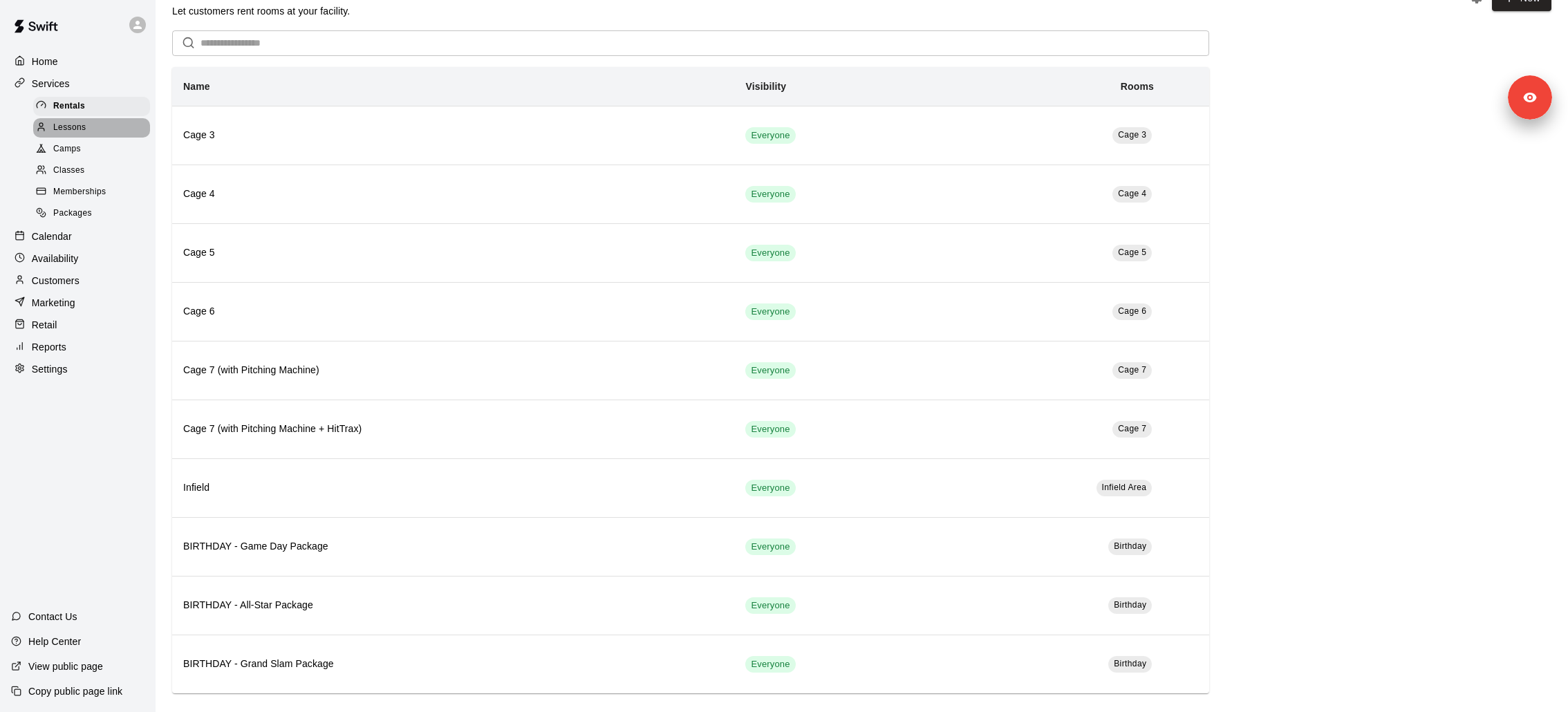
click at [101, 119] on div "Lessons" at bounding box center [92, 129] width 117 height 20
